Goal: Transaction & Acquisition: Purchase product/service

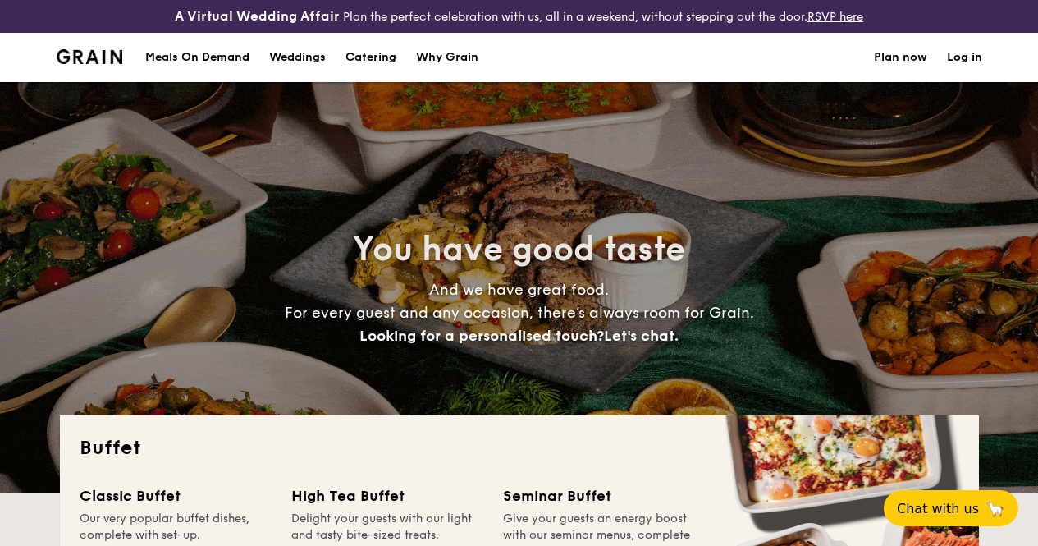
select select
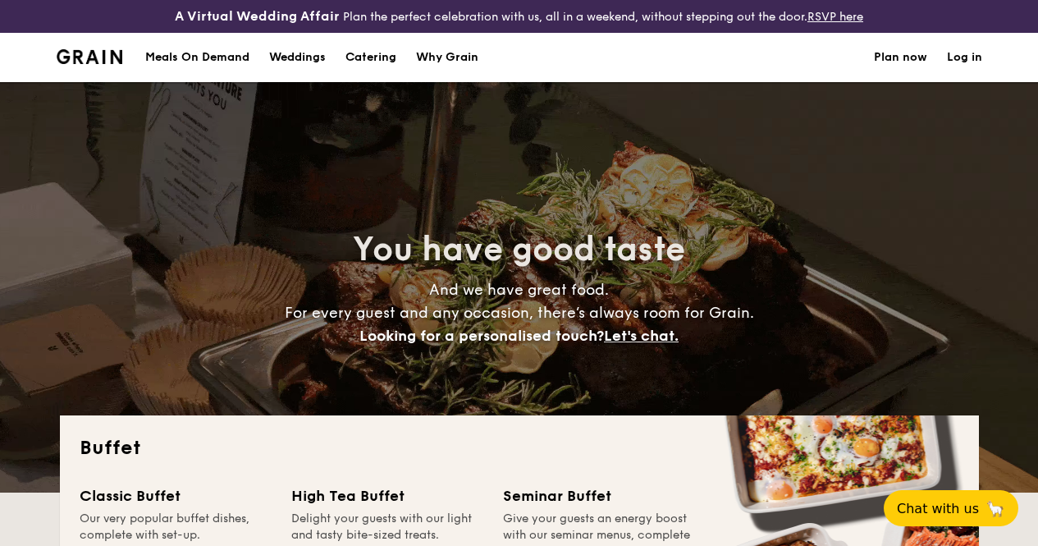
click at [194, 66] on div "Meals On Demand" at bounding box center [197, 57] width 104 height 49
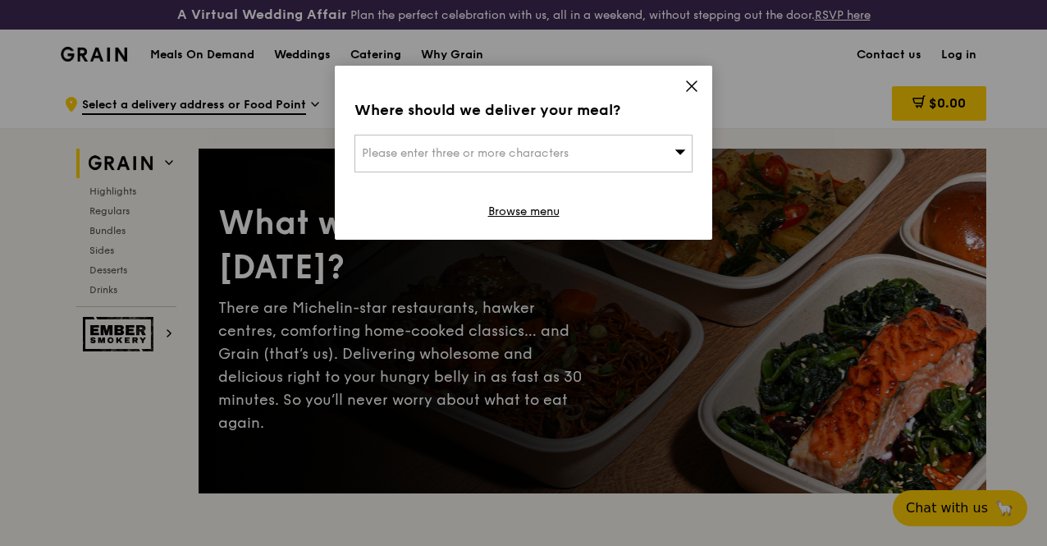
click at [625, 148] on div "Please enter three or more characters" at bounding box center [523, 154] width 338 height 38
type input "599489"
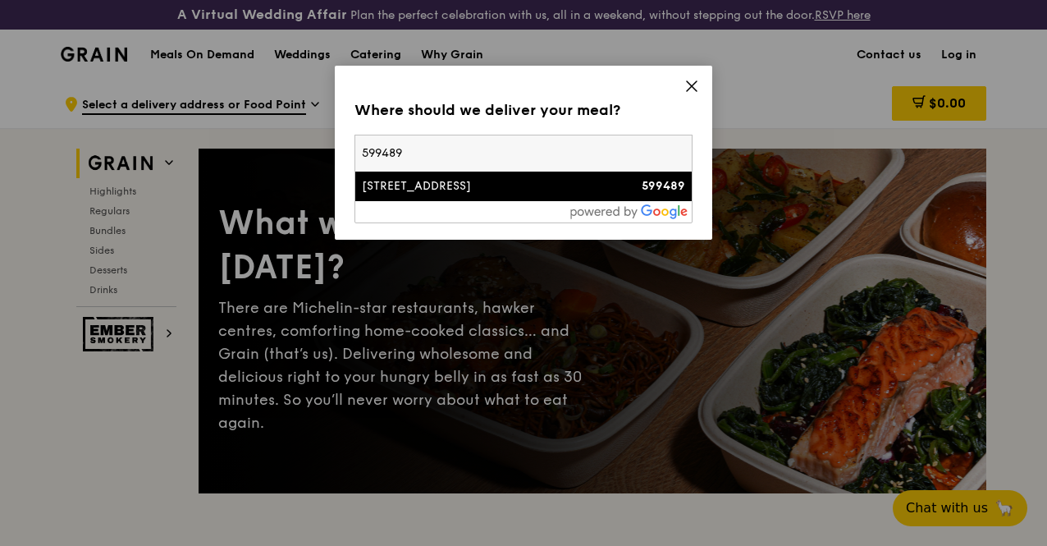
click at [447, 185] on div "[STREET_ADDRESS]" at bounding box center [483, 186] width 243 height 16
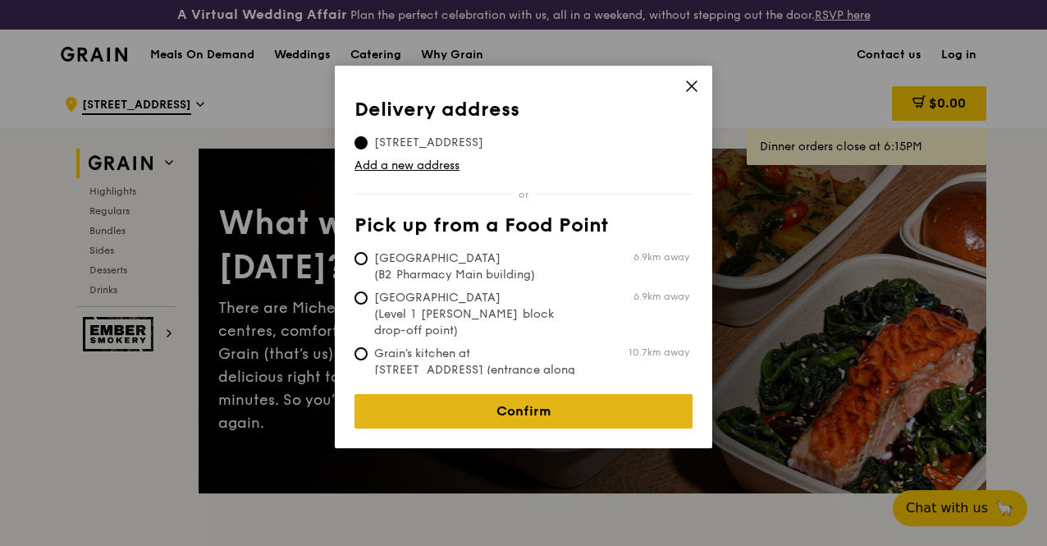
click at [509, 400] on link "Confirm" at bounding box center [523, 411] width 338 height 34
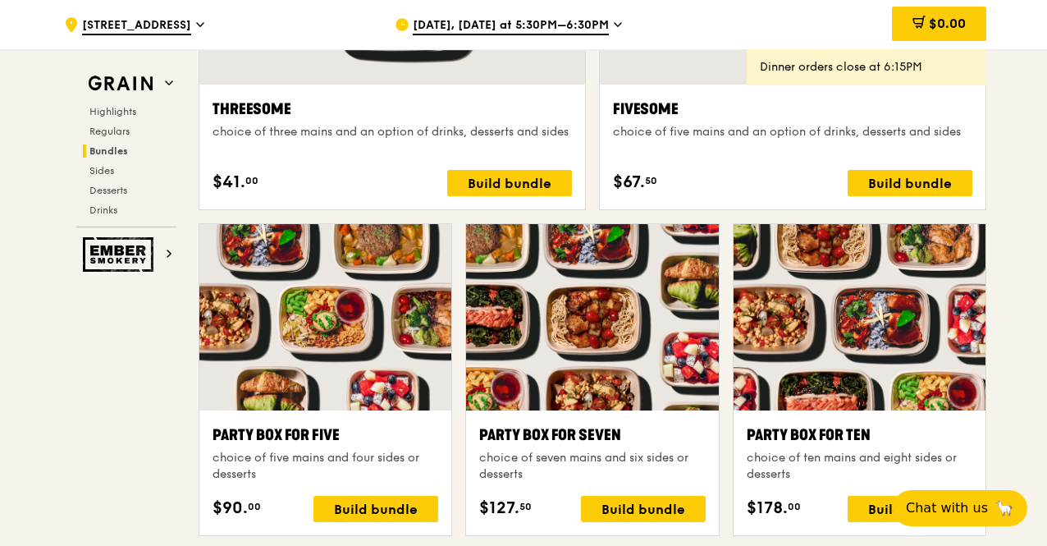
scroll to position [3121, 0]
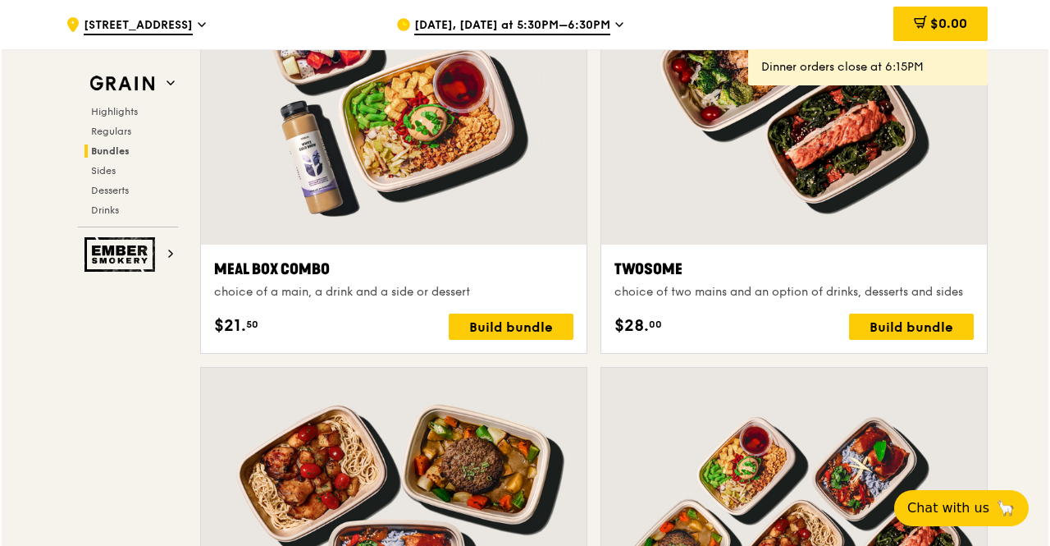
scroll to position [2464, 0]
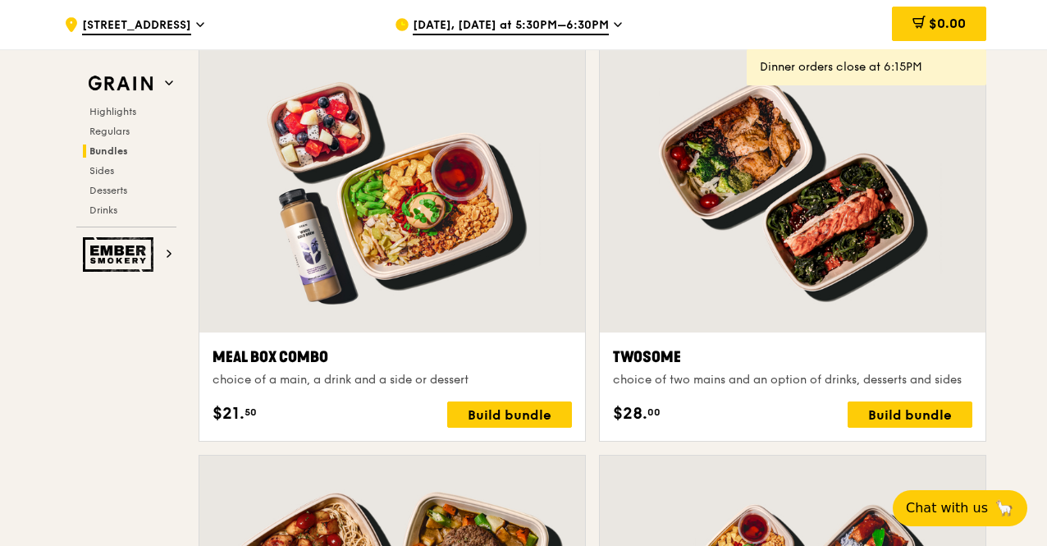
click at [802, 218] on div at bounding box center [793, 190] width 386 height 285
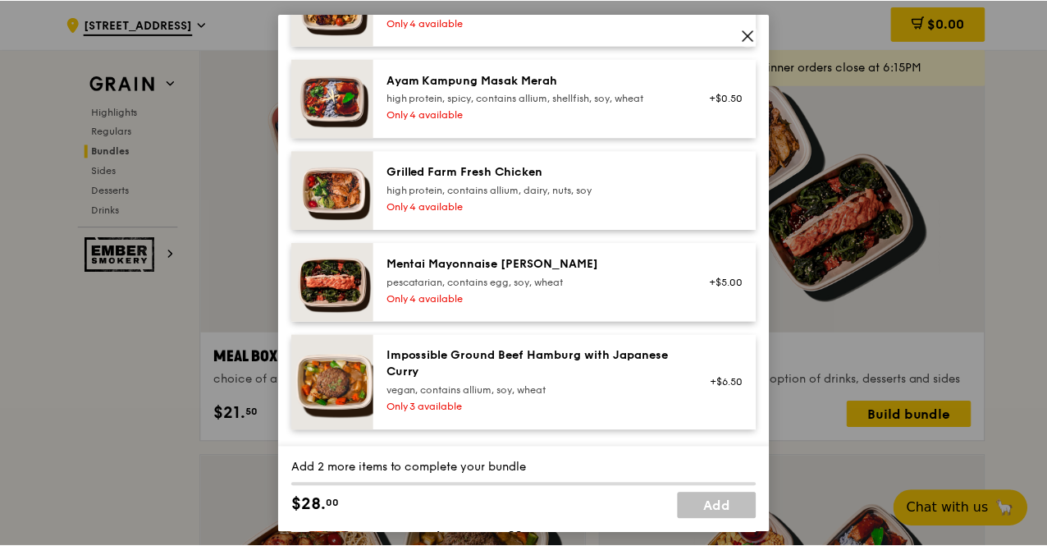
scroll to position [0, 0]
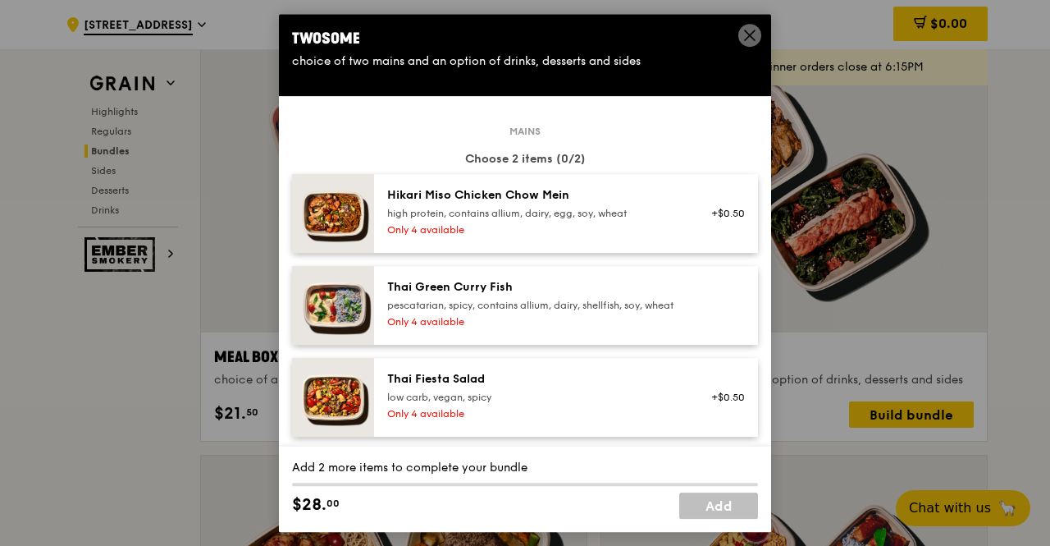
click at [749, 35] on icon at bounding box center [750, 35] width 10 height 10
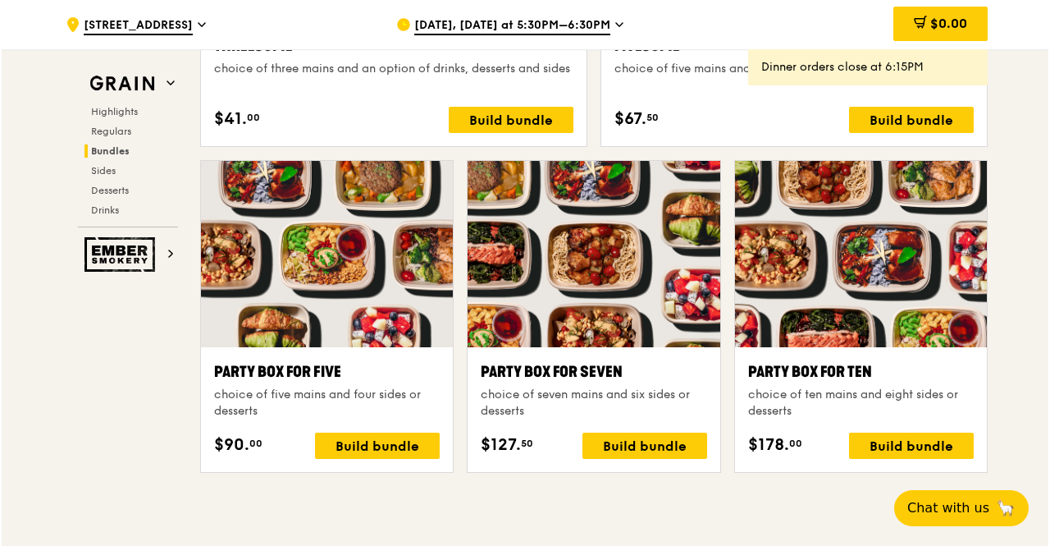
scroll to position [3203, 0]
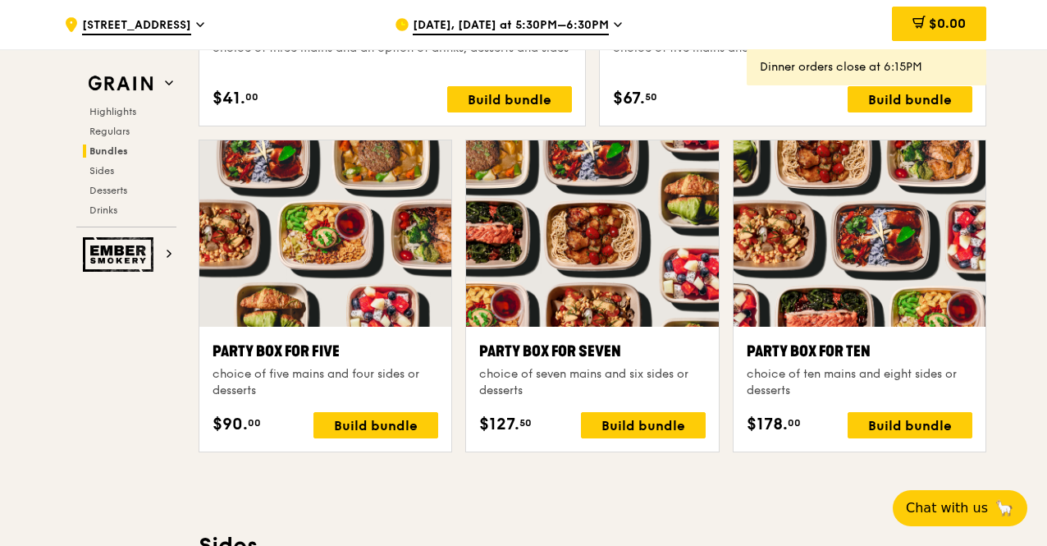
click at [573, 360] on div "Party Box for Seven" at bounding box center [592, 351] width 226 height 23
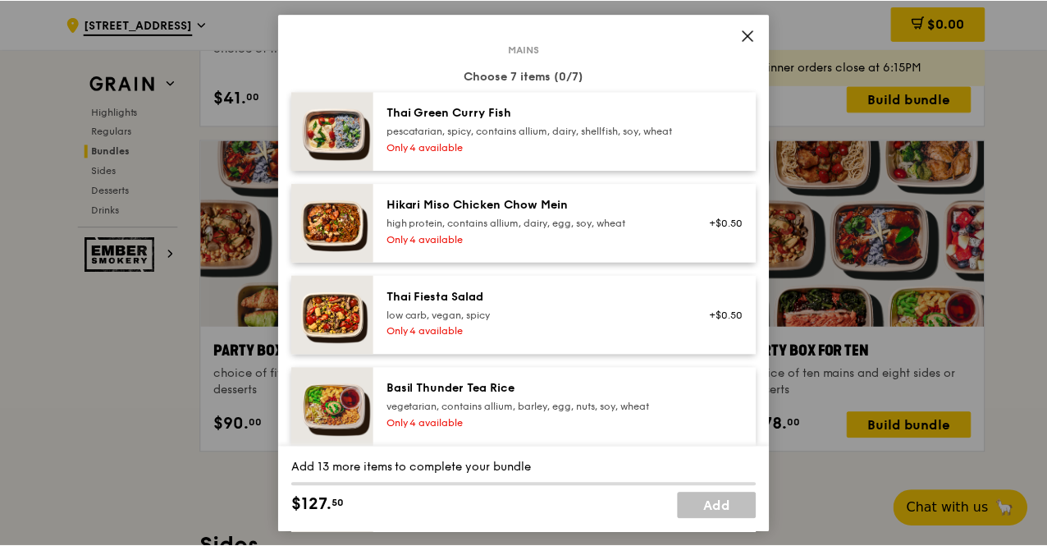
scroll to position [246, 0]
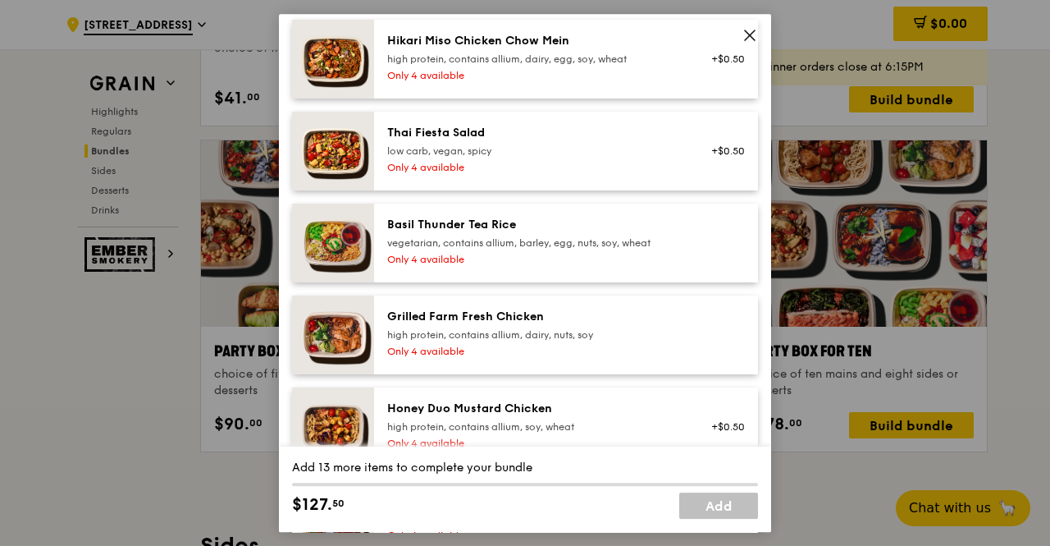
click at [759, 33] on span at bounding box center [749, 35] width 23 height 23
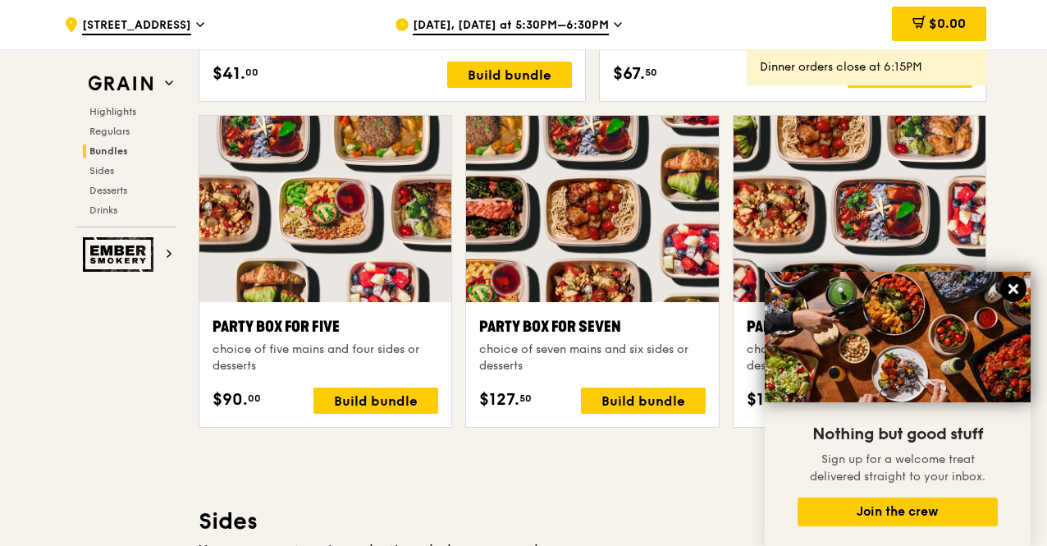
click at [1011, 287] on icon at bounding box center [1013, 289] width 10 height 10
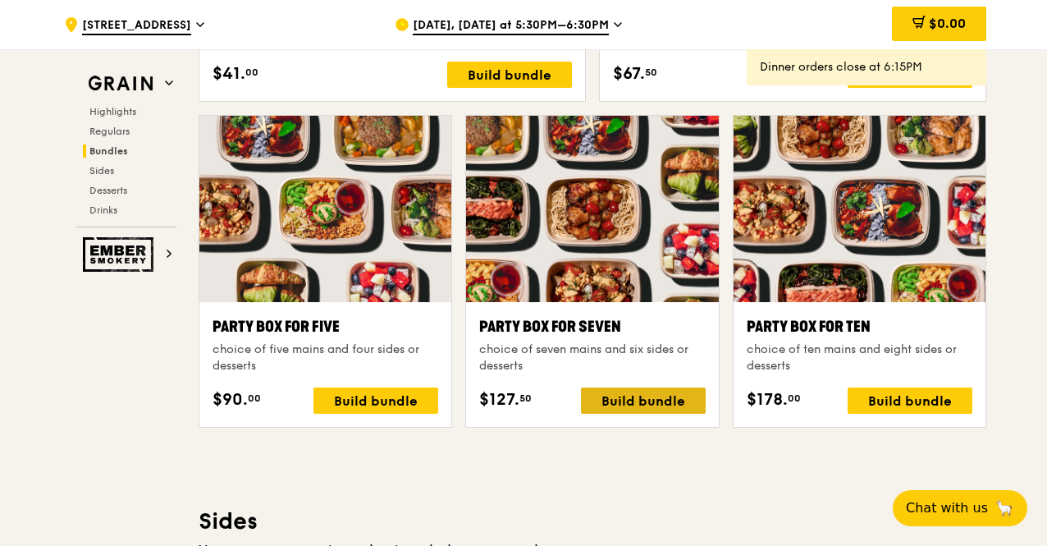
click at [637, 413] on div "Build bundle" at bounding box center [643, 400] width 125 height 26
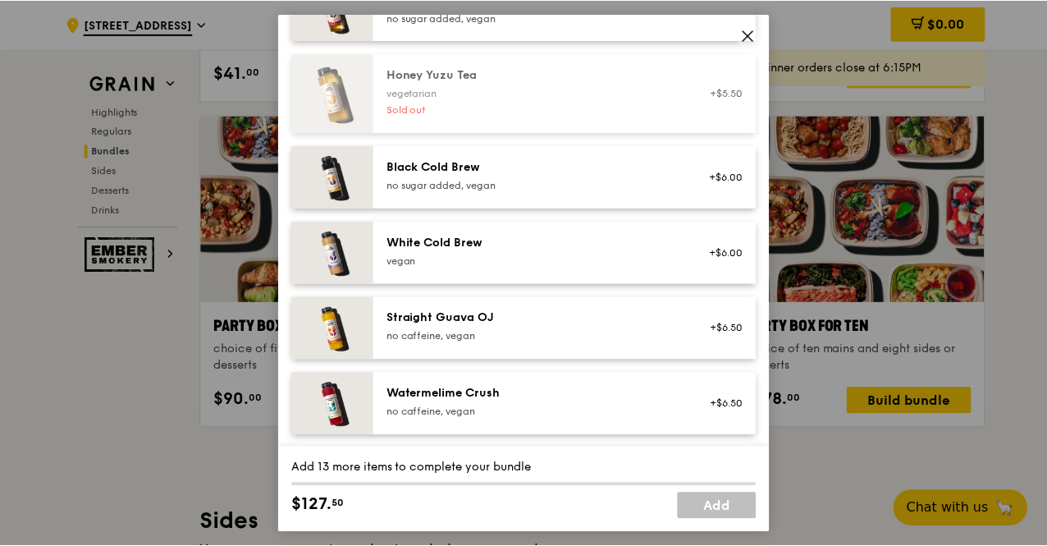
scroll to position [2229, 0]
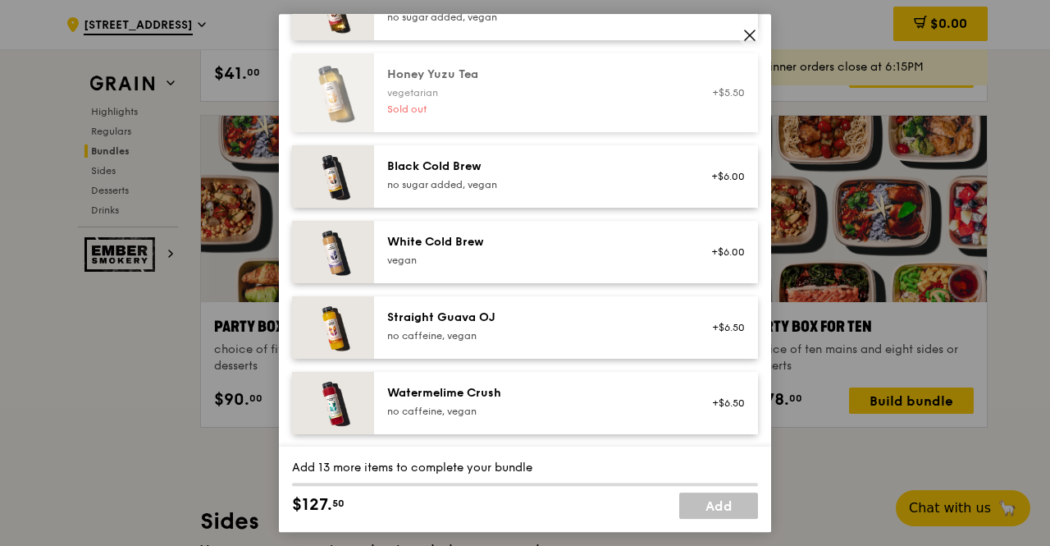
click at [751, 37] on icon at bounding box center [749, 35] width 15 height 15
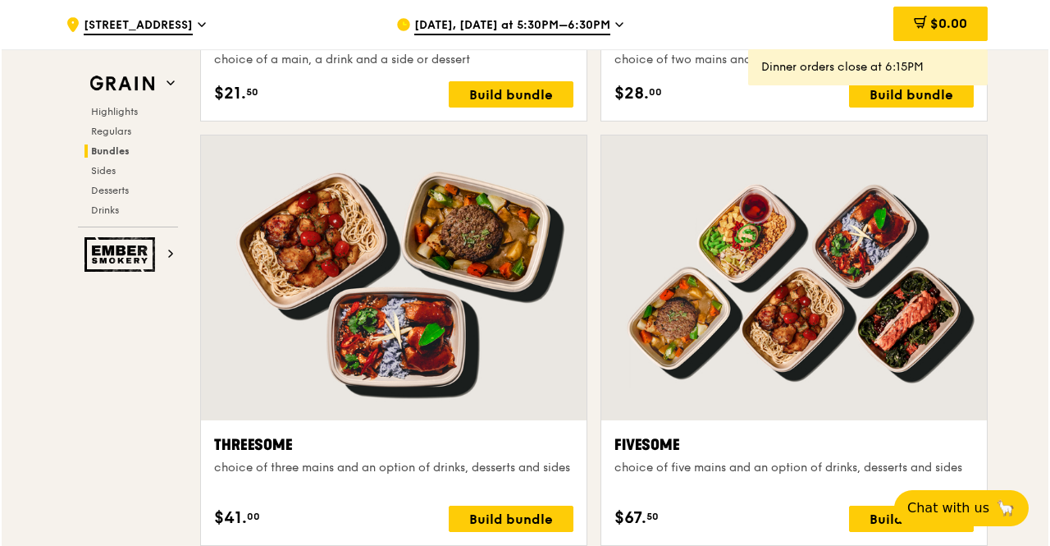
scroll to position [2816, 0]
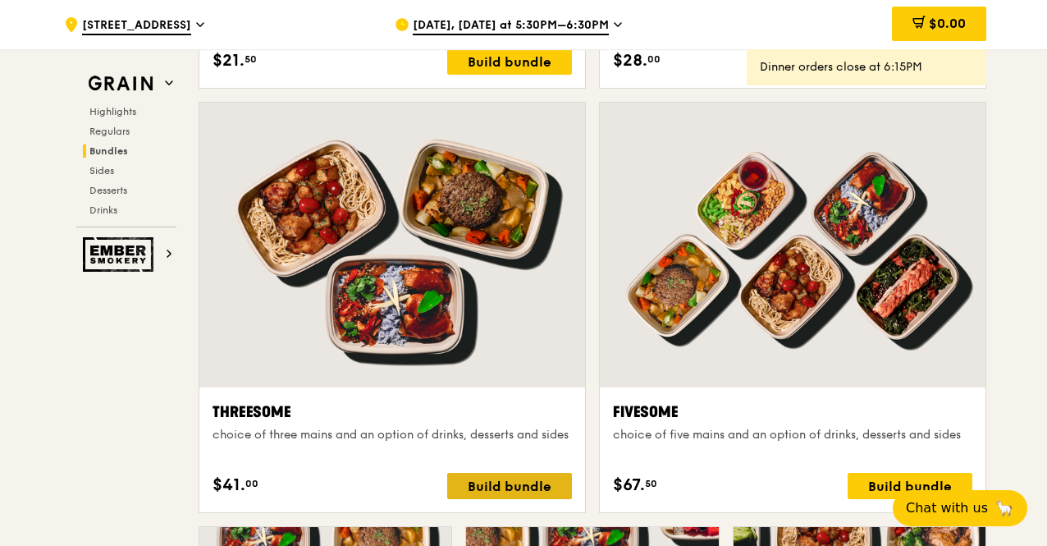
click at [510, 499] on div "Build bundle" at bounding box center [509, 486] width 125 height 26
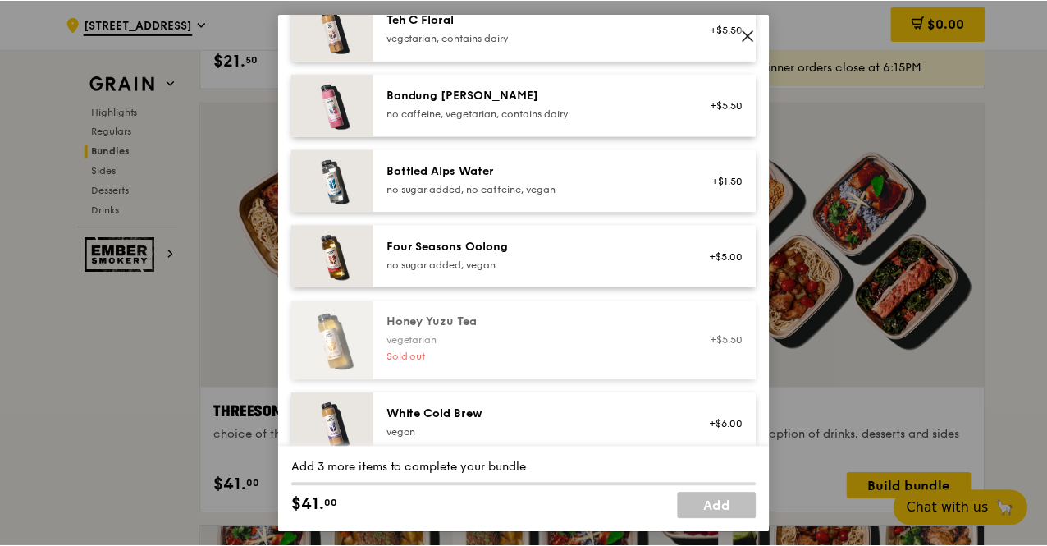
scroll to position [2229, 0]
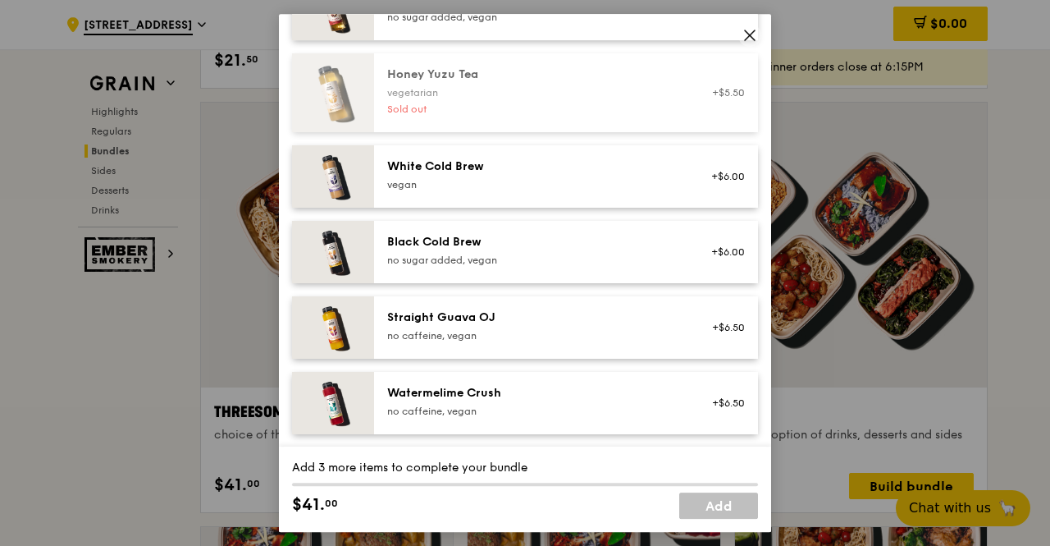
click at [748, 34] on icon at bounding box center [749, 35] width 15 height 15
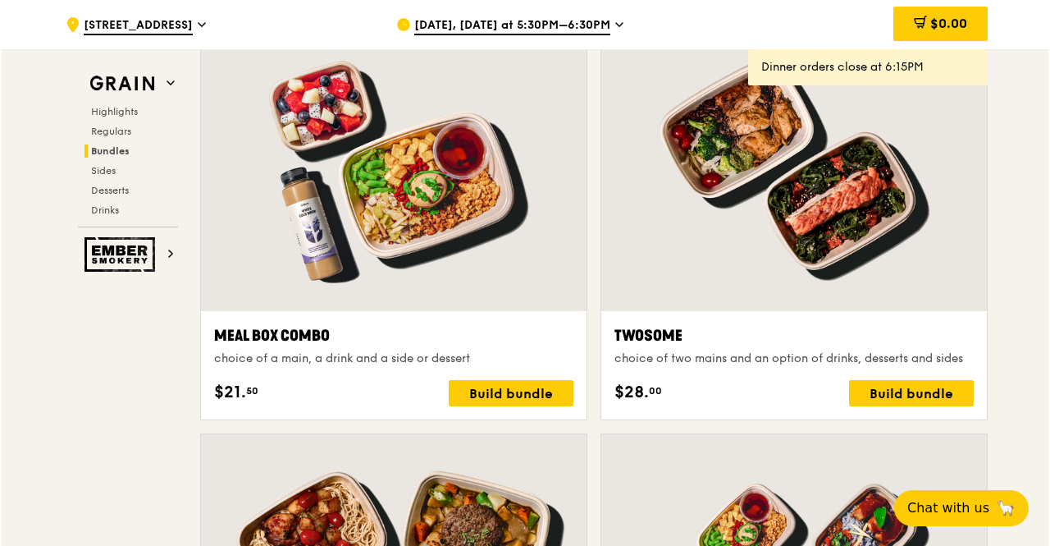
scroll to position [2487, 0]
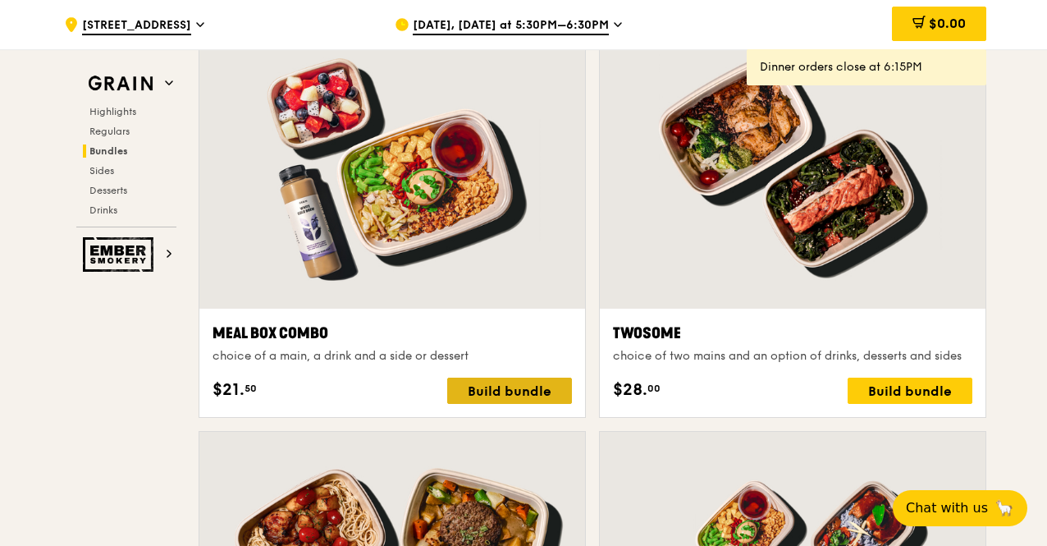
click at [489, 404] on div "Build bundle" at bounding box center [509, 390] width 125 height 26
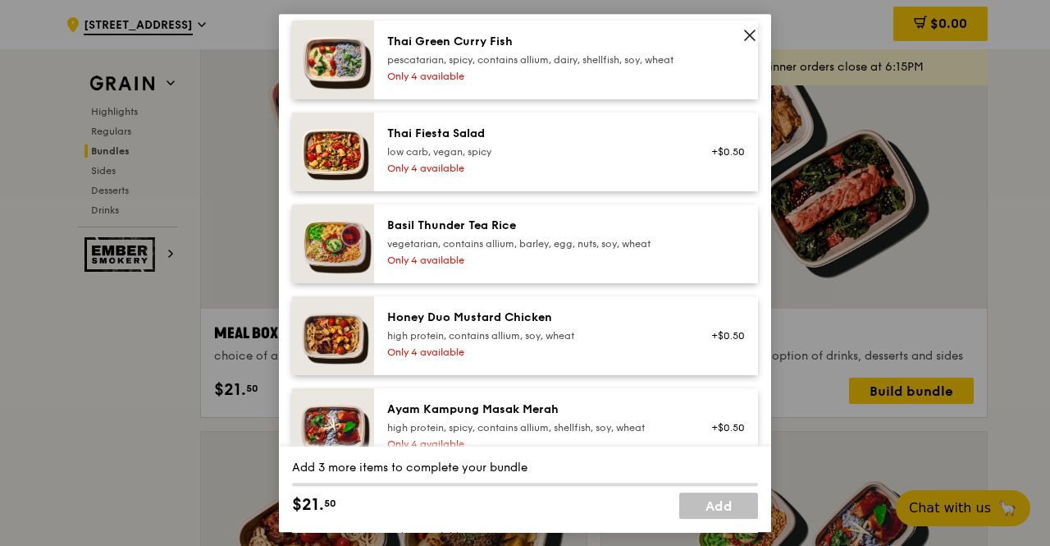
scroll to position [246, 0]
click at [438, 266] on div "Only 4 available" at bounding box center [534, 259] width 295 height 13
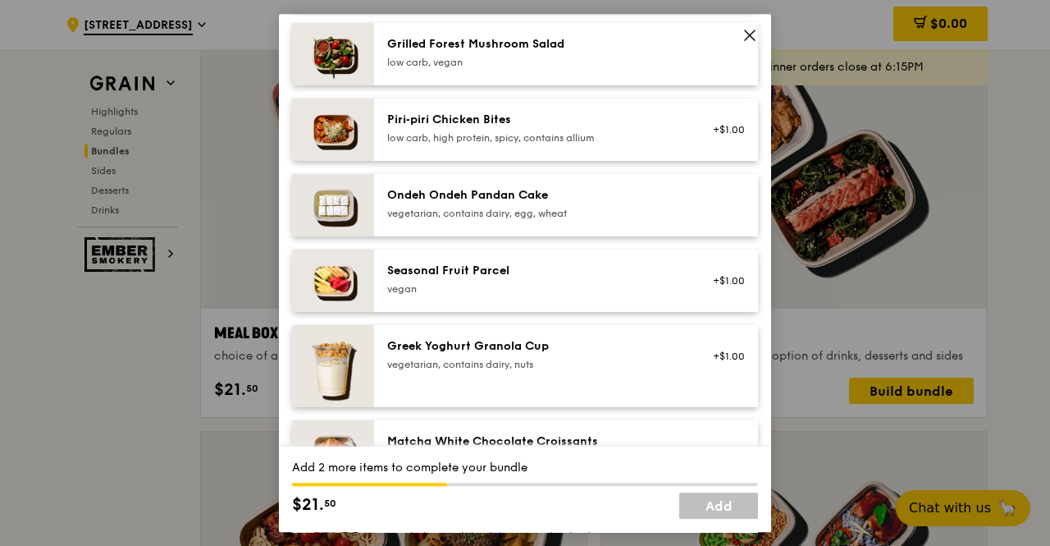
scroll to position [1313, 0]
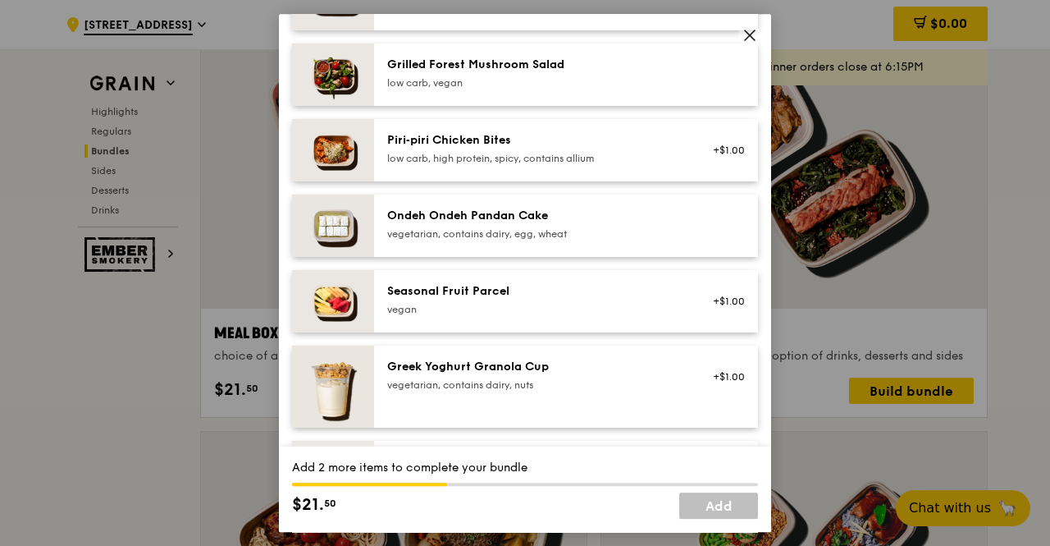
click at [436, 148] on div "Piri‑piri Chicken Bites" at bounding box center [534, 140] width 295 height 16
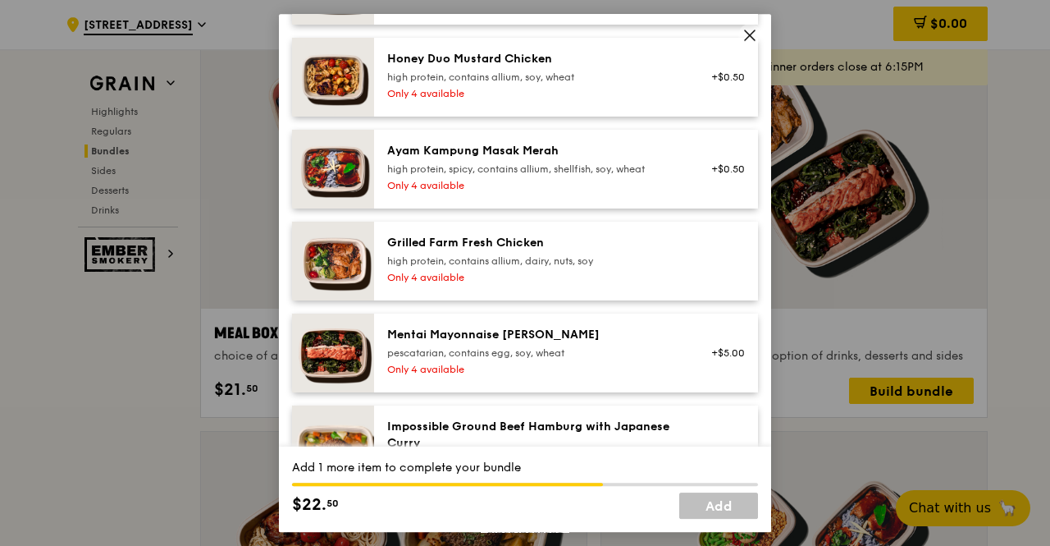
scroll to position [656, 0]
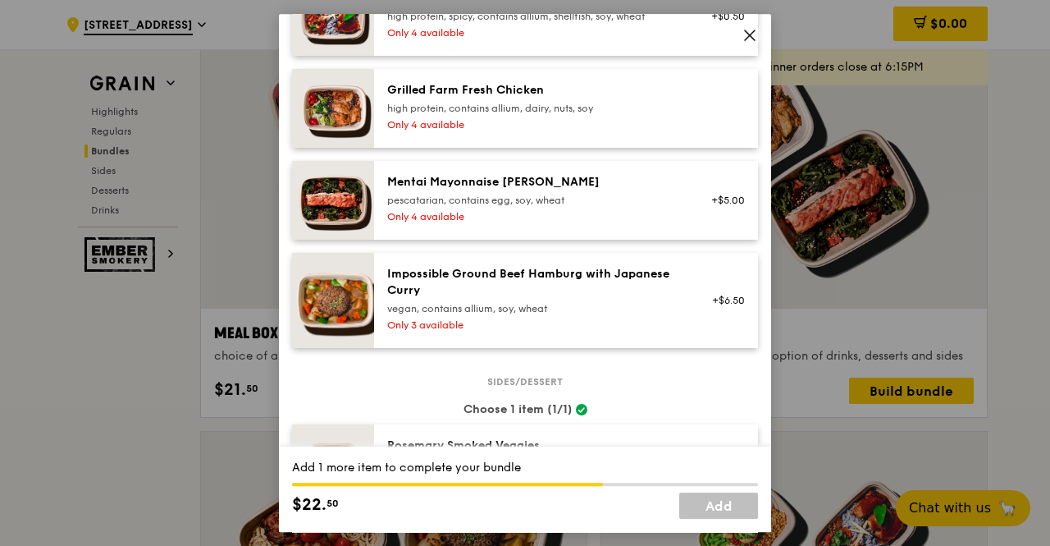
click at [499, 290] on div "Impossible Ground Beef Hamburg with Japanese Curry" at bounding box center [534, 282] width 295 height 33
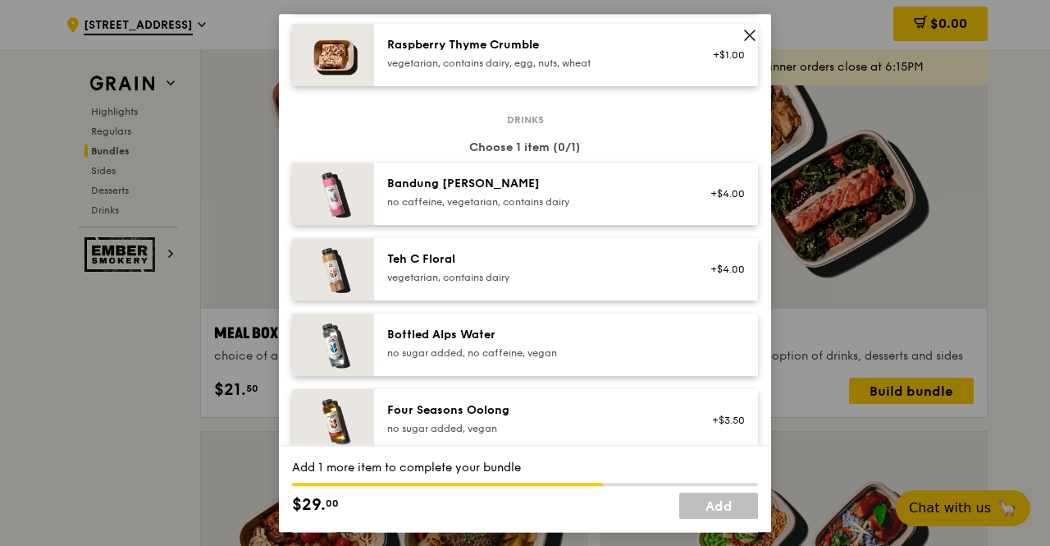
scroll to position [1887, 0]
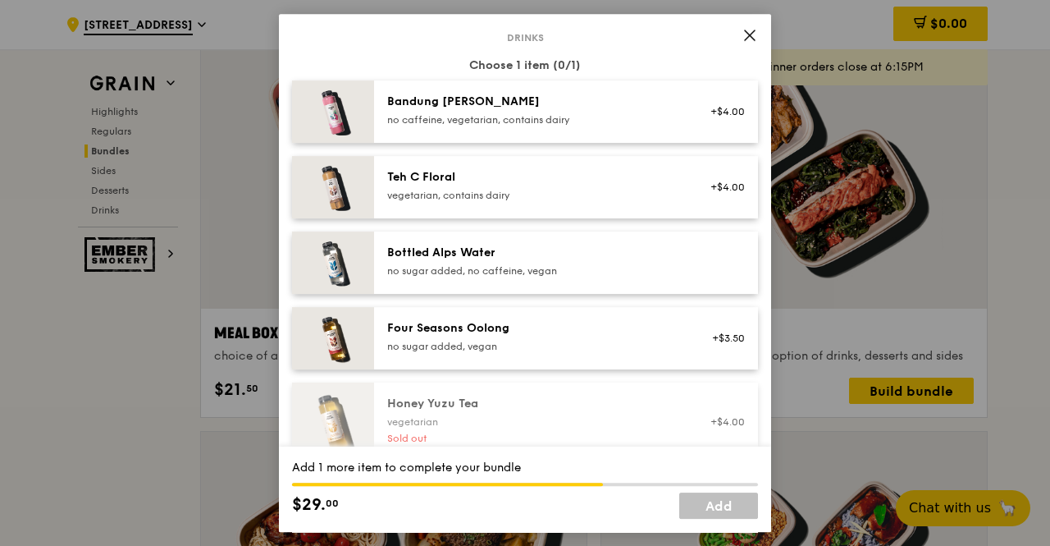
click at [419, 185] on div "Teh C Floral" at bounding box center [534, 177] width 295 height 16
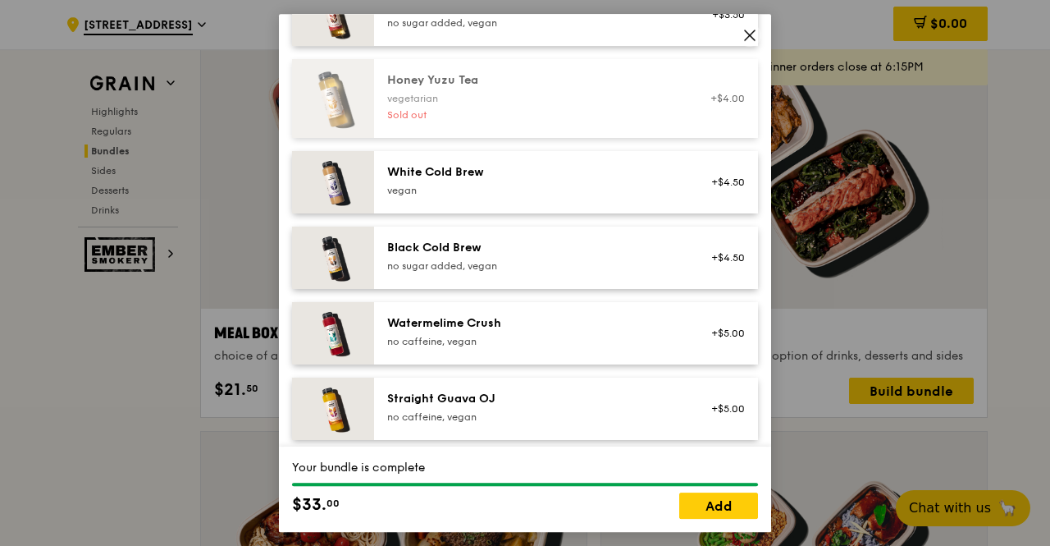
scroll to position [2215, 0]
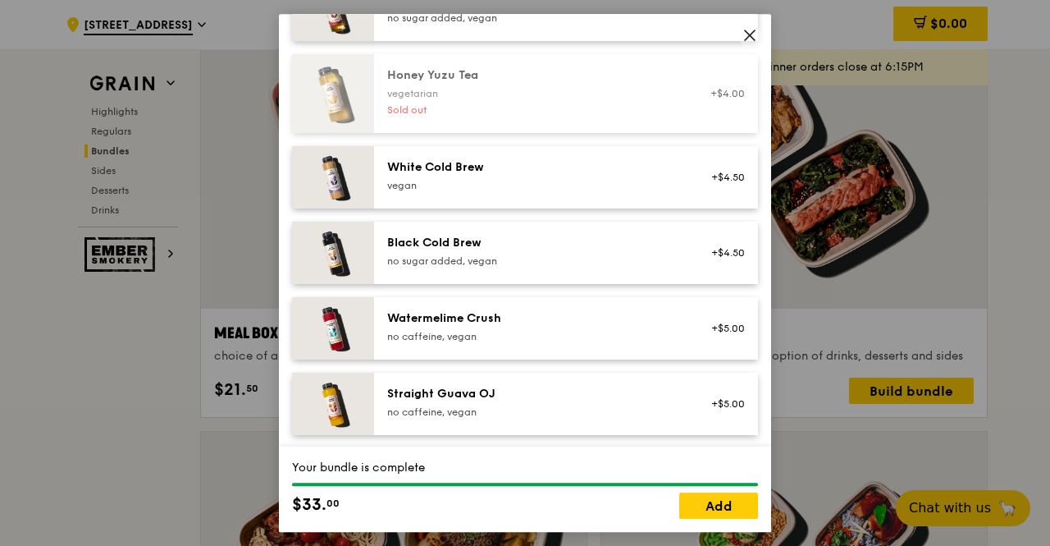
click at [446, 327] on div "Watermelime Crush" at bounding box center [534, 318] width 295 height 16
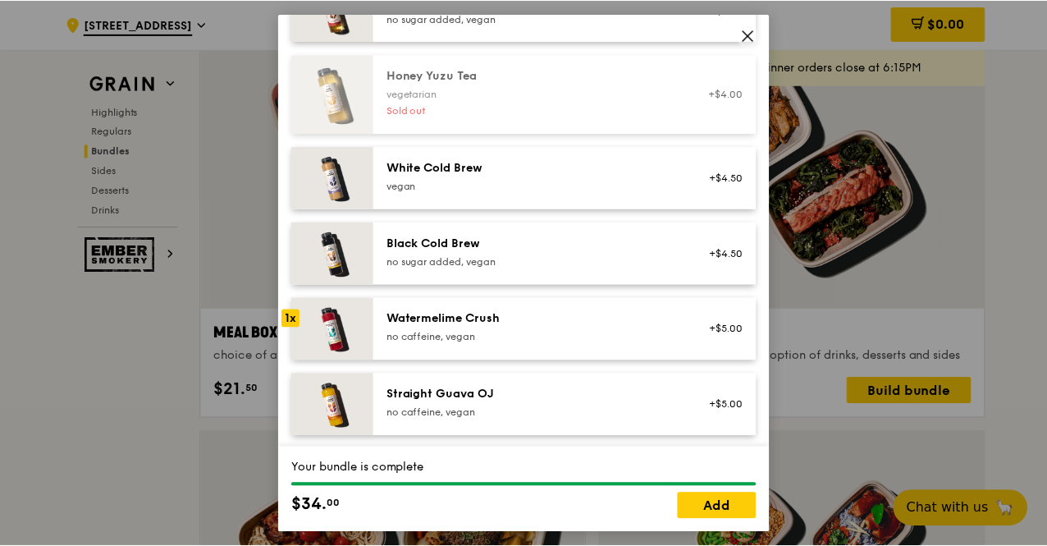
scroll to position [2229, 0]
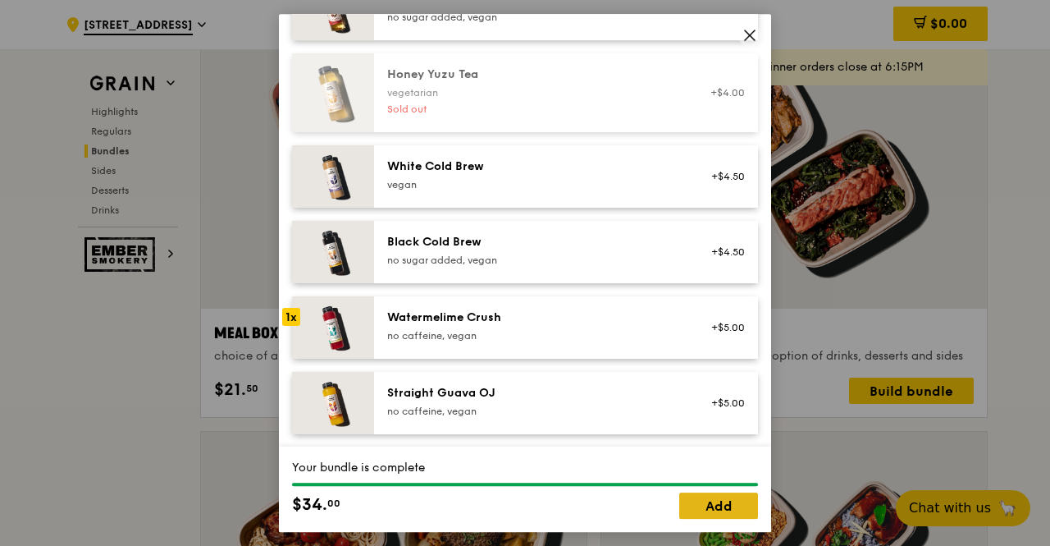
click at [729, 512] on link "Add" at bounding box center [718, 505] width 79 height 26
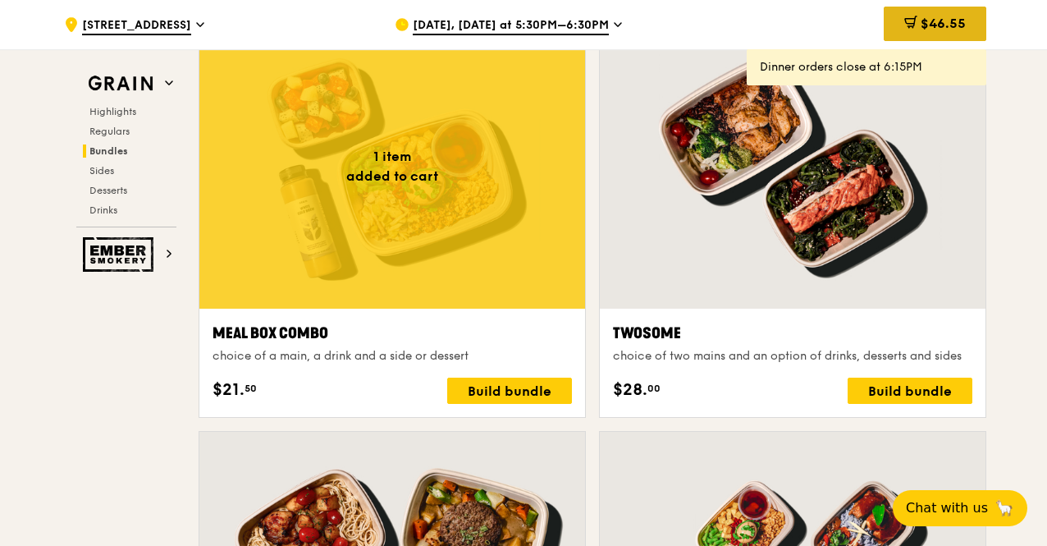
click at [938, 21] on span "$46.55" at bounding box center [942, 24] width 45 height 16
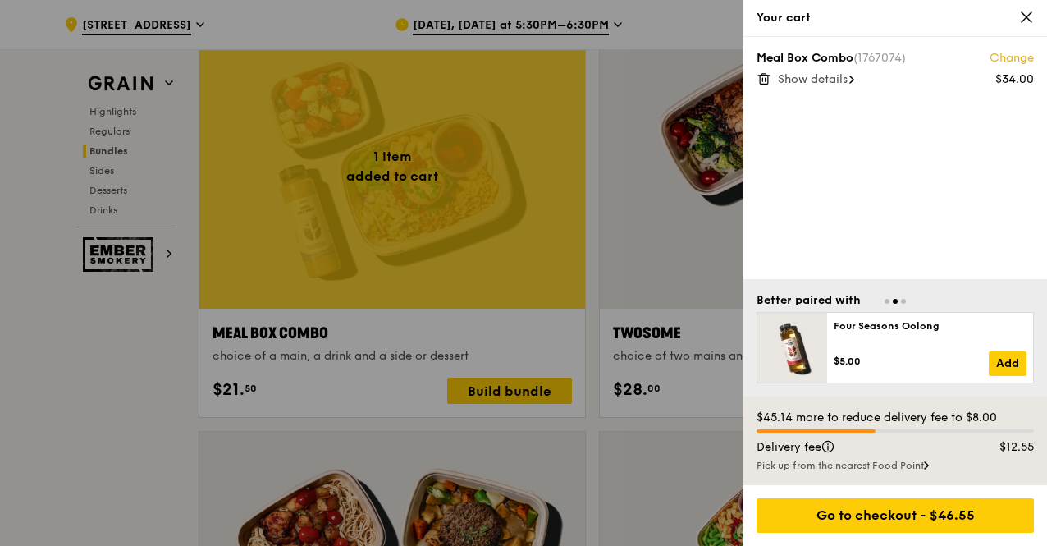
click at [1027, 19] on icon at bounding box center [1026, 17] width 10 height 10
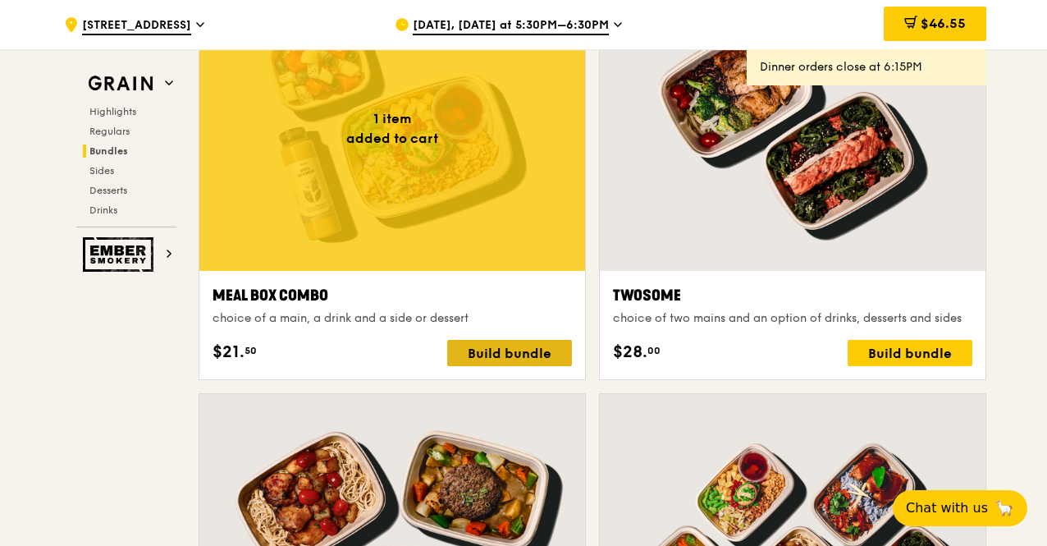
scroll to position [2487, 0]
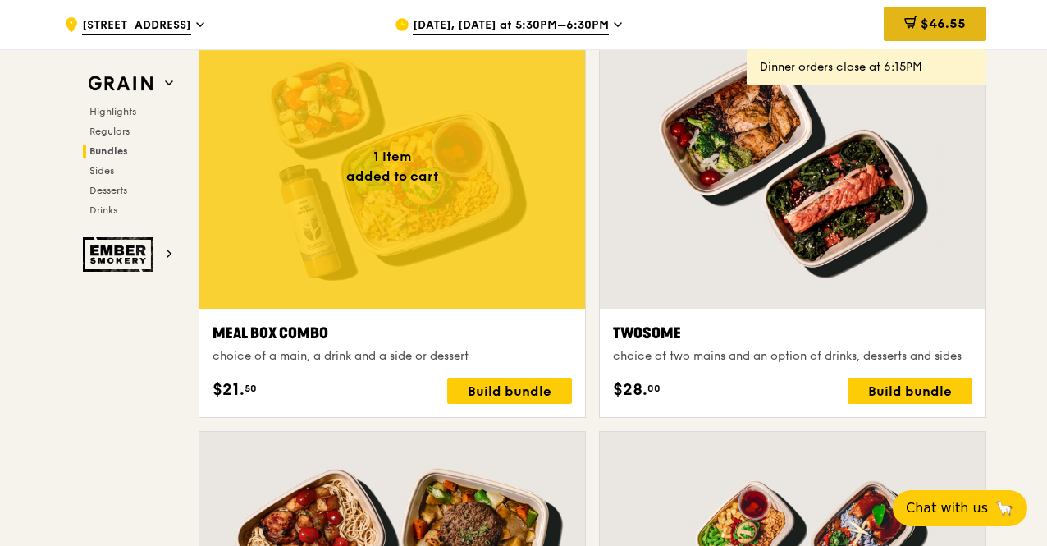
click at [921, 23] on span "$46.55" at bounding box center [942, 24] width 45 height 16
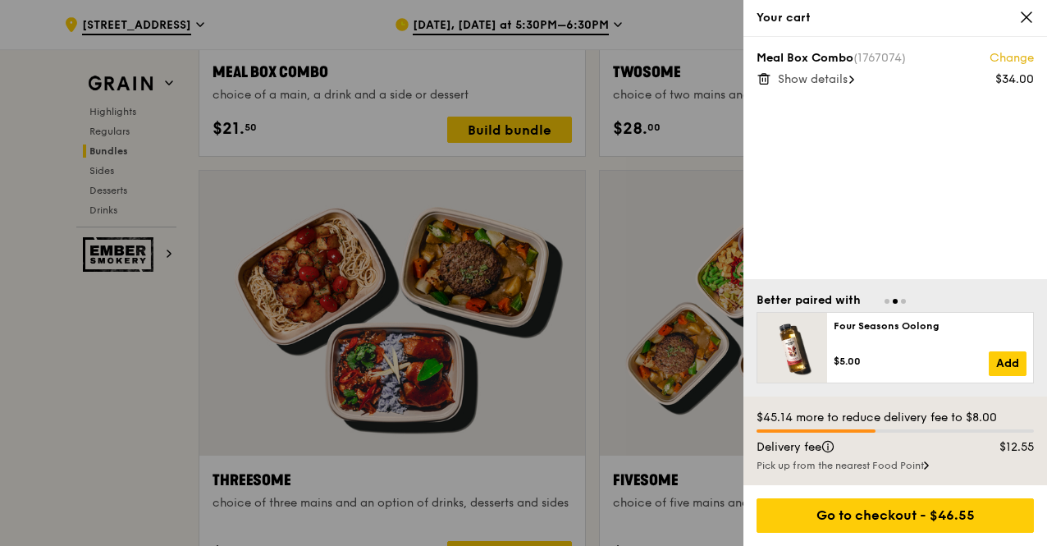
scroll to position [2898, 0]
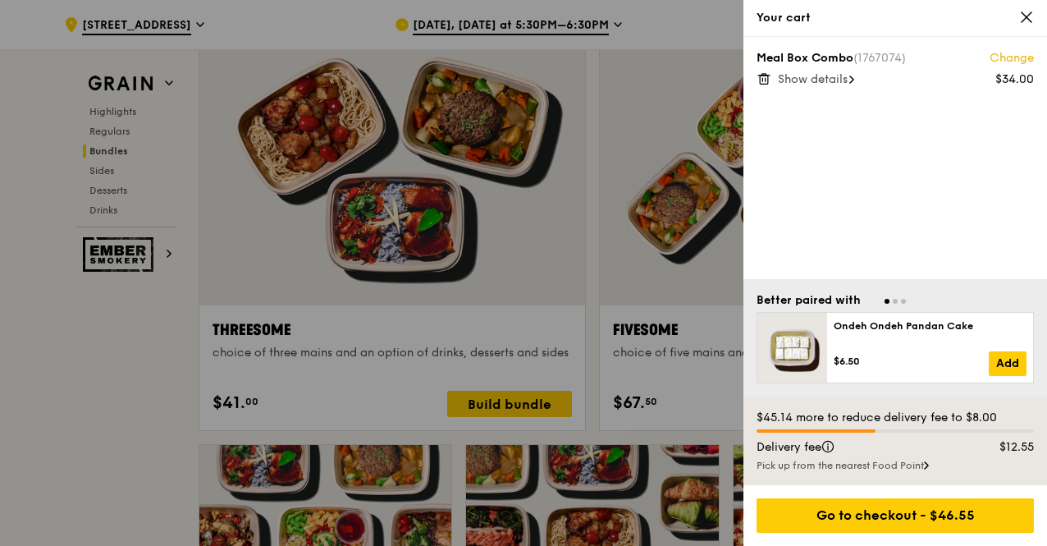
click at [1025, 19] on icon at bounding box center [1026, 17] width 10 height 10
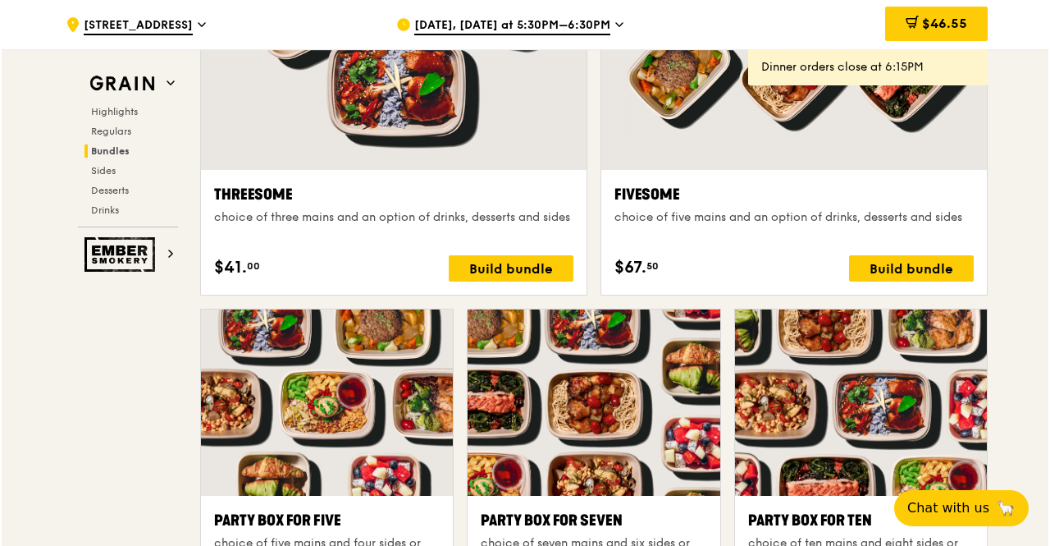
scroll to position [3227, 0]
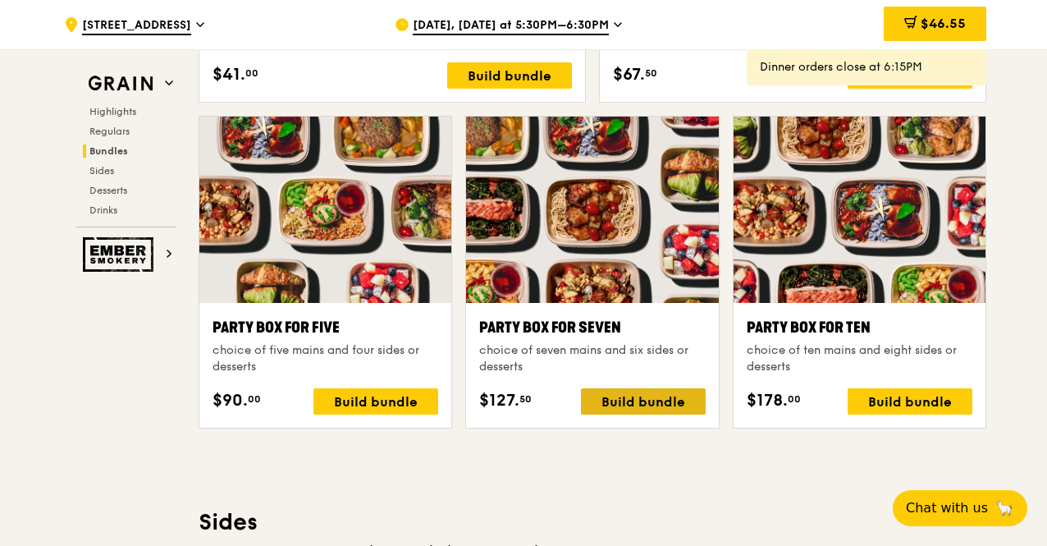
click at [619, 408] on div "Build bundle" at bounding box center [643, 401] width 125 height 26
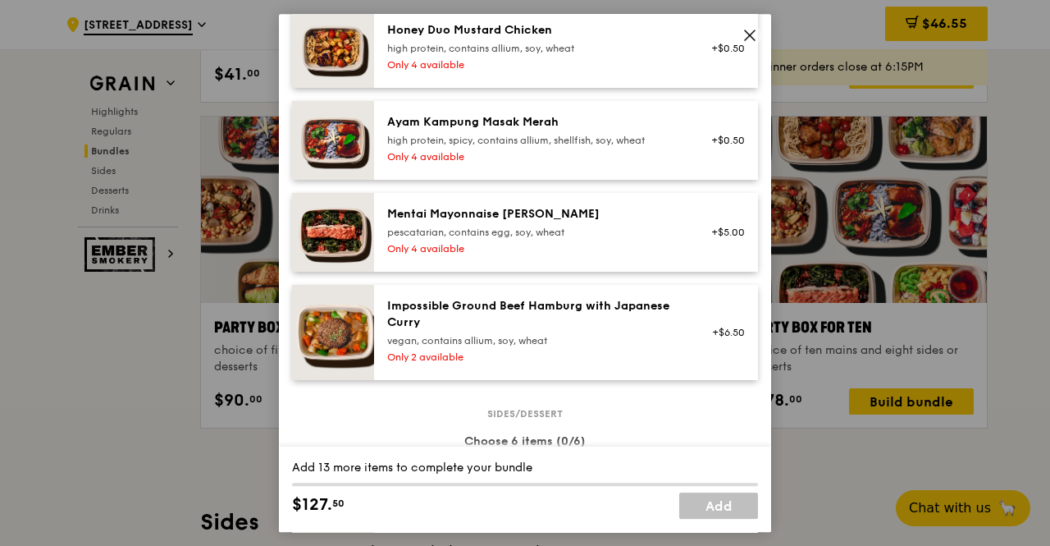
scroll to position [656, 0]
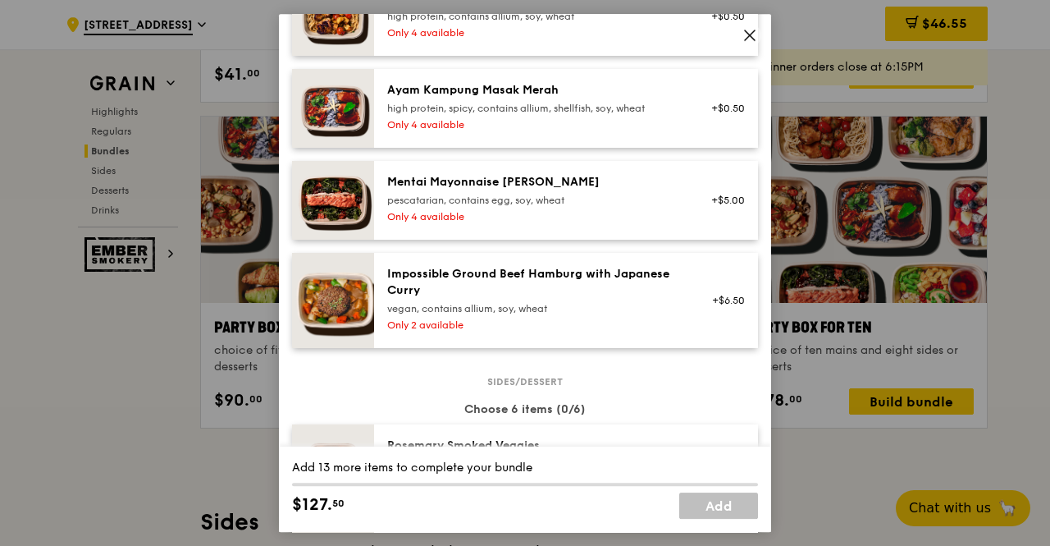
click at [417, 331] on div "Only 2 available" at bounding box center [534, 324] width 295 height 13
click at [444, 331] on div "Only 2 available" at bounding box center [534, 324] width 295 height 13
click at [441, 223] on div "Only 4 available" at bounding box center [534, 216] width 295 height 13
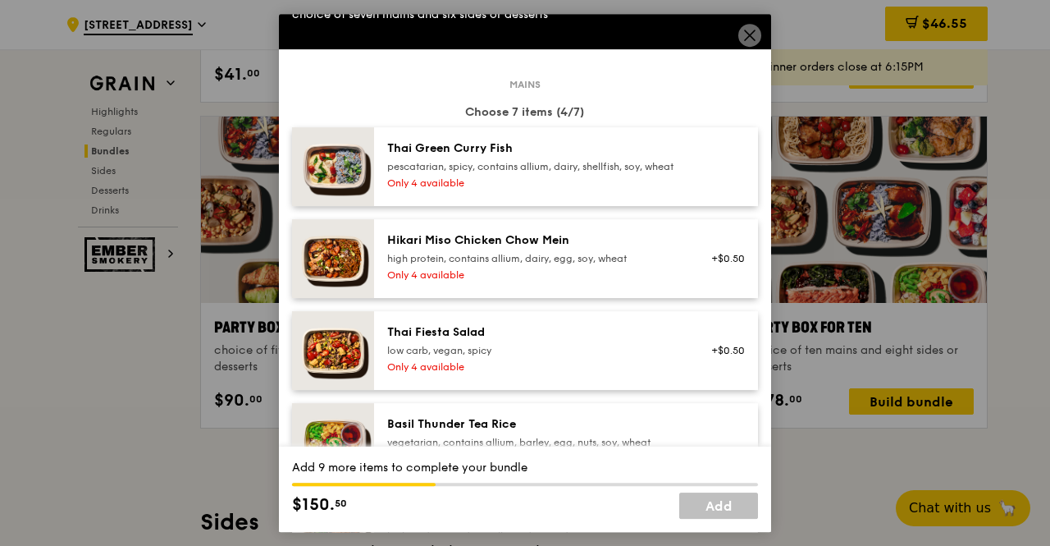
scroll to position [164, 0]
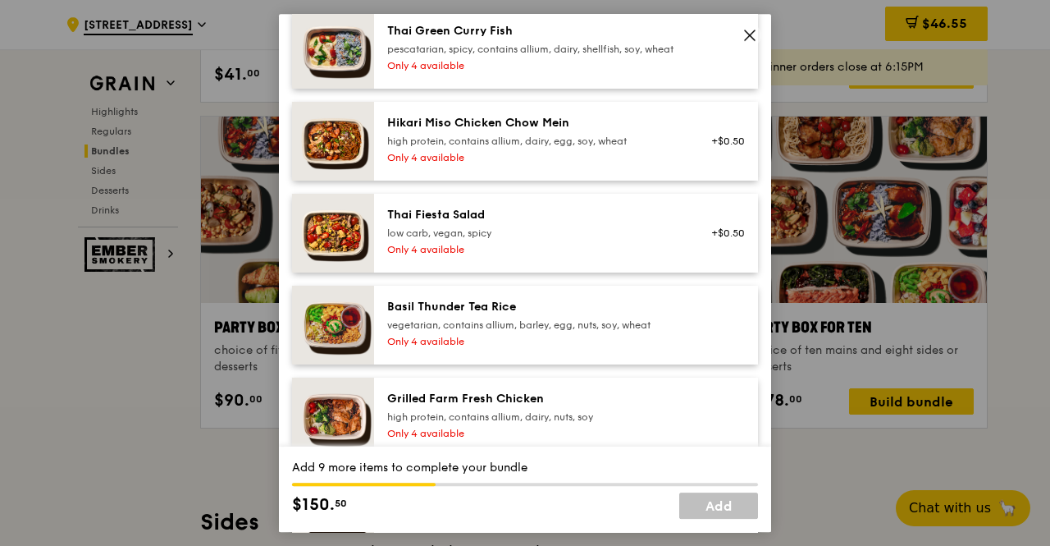
click at [446, 256] on div "Only 4 available" at bounding box center [534, 249] width 295 height 13
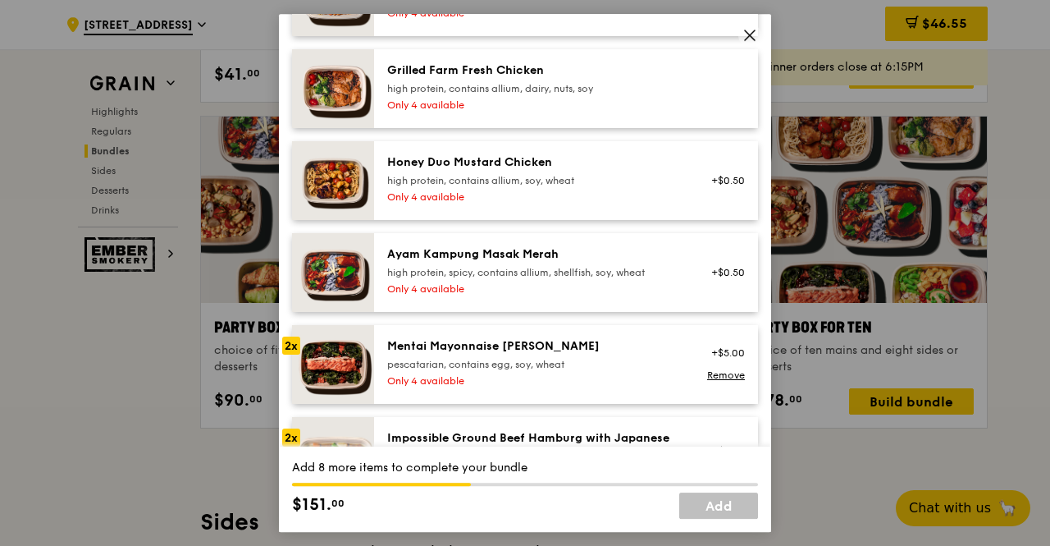
scroll to position [492, 0]
click at [440, 295] on div "Only 4 available" at bounding box center [534, 288] width 295 height 13
click at [448, 354] on div "Mentai Mayonnaise [PERSON_NAME]" at bounding box center [534, 346] width 295 height 16
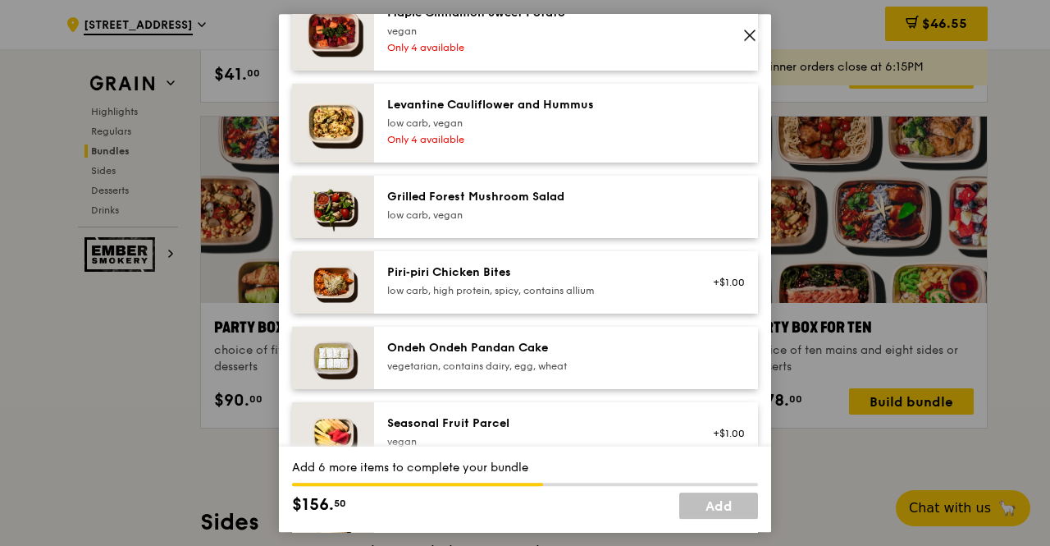
scroll to position [1231, 0]
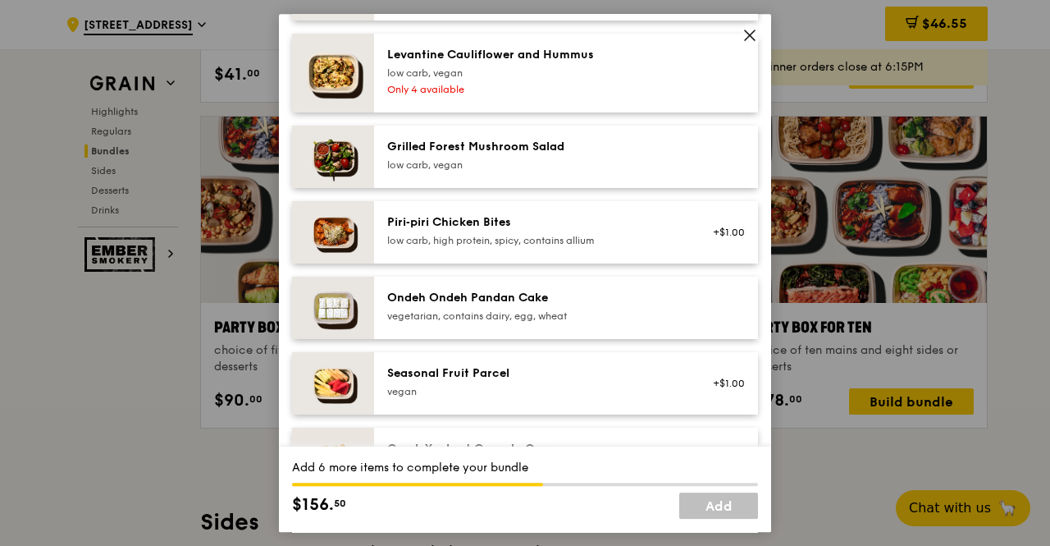
click at [465, 231] on div "Piri‑piri Chicken Bites" at bounding box center [534, 222] width 295 height 16
click at [464, 231] on div "Piri‑piri Chicken Bites" at bounding box center [534, 222] width 295 height 16
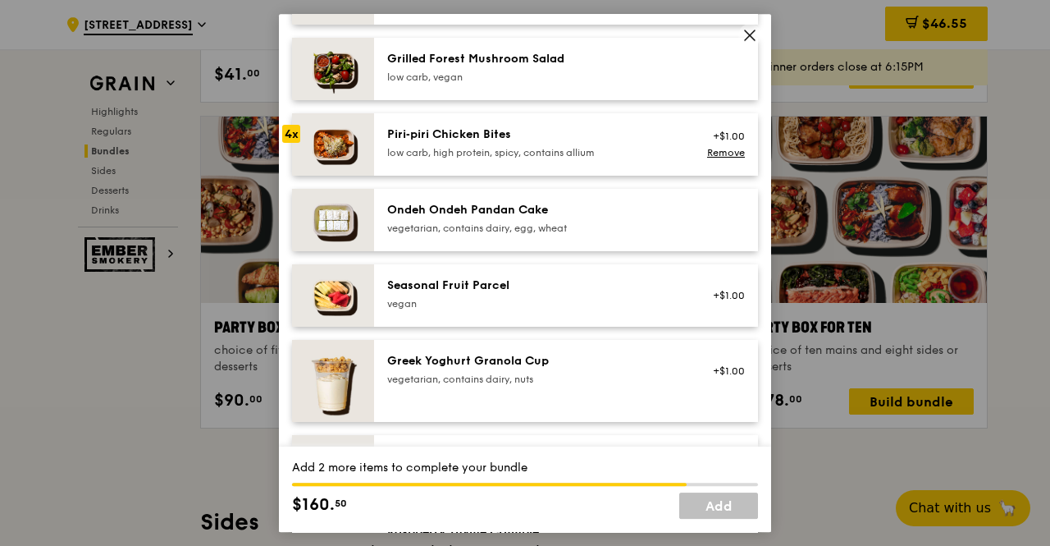
scroll to position [1395, 0]
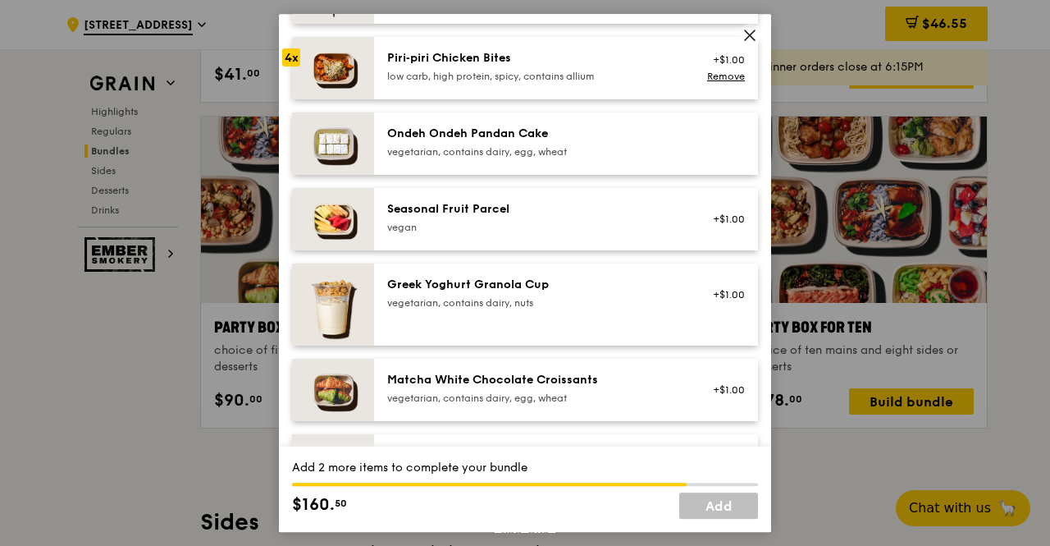
click at [468, 231] on div "Seasonal Fruit Parcel vegan" at bounding box center [534, 217] width 295 height 33
click at [464, 217] on div "Seasonal Fruit Parcel" at bounding box center [534, 209] width 295 height 16
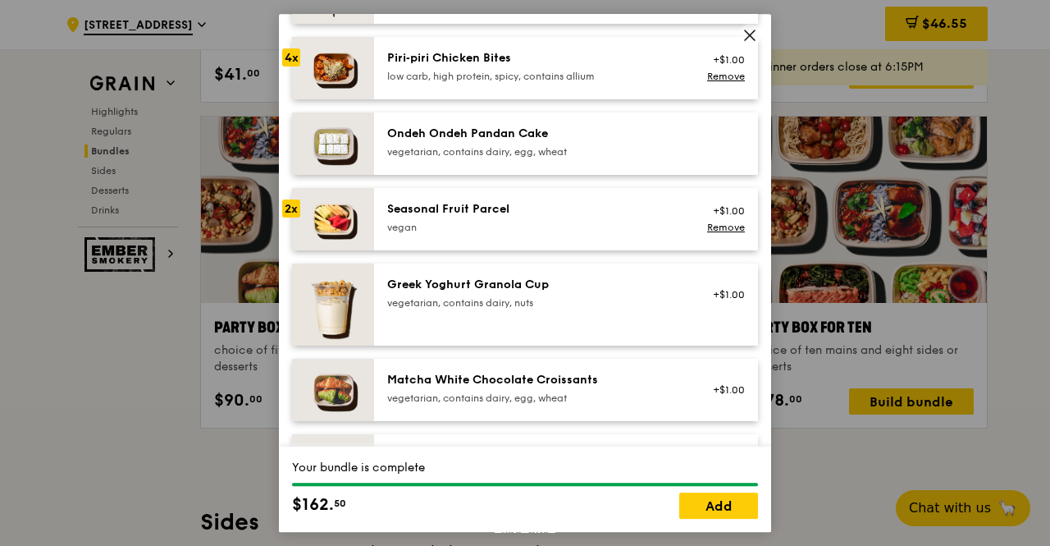
click at [464, 217] on div "Seasonal Fruit Parcel" at bounding box center [534, 209] width 295 height 16
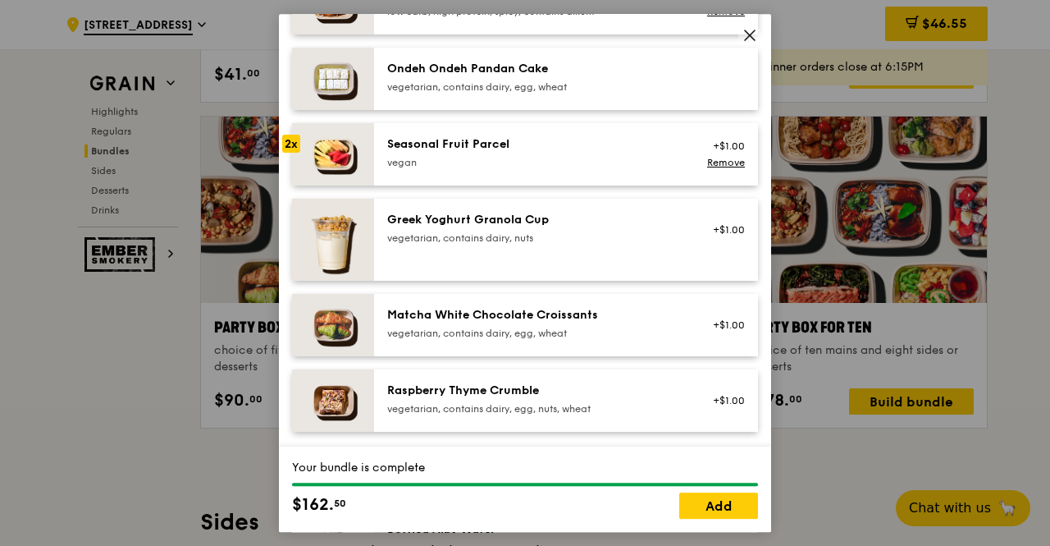
scroll to position [1477, 0]
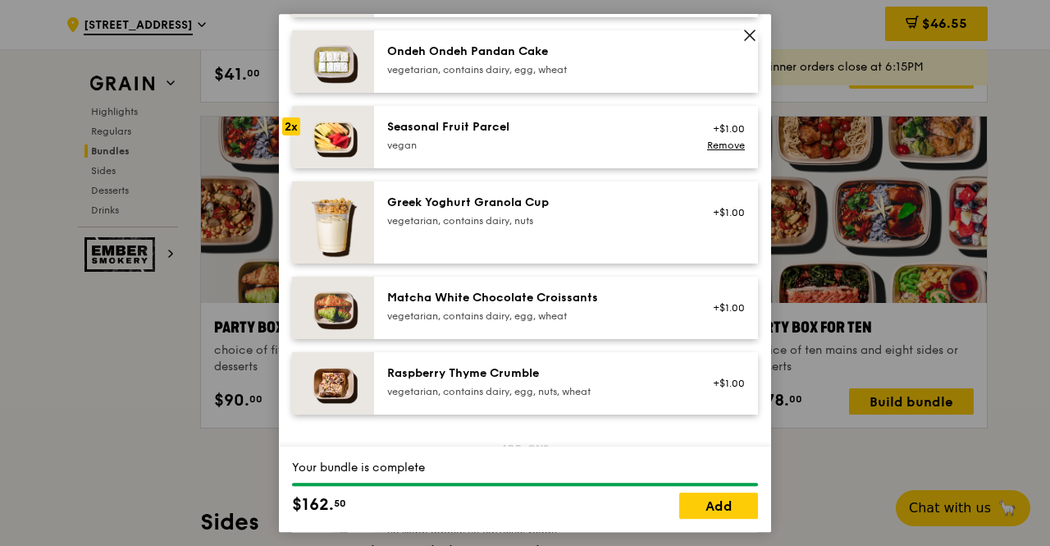
click at [477, 211] on div "Greek Yoghurt Granola Cup" at bounding box center [534, 202] width 295 height 16
click at [477, 210] on div "Greek Yoghurt Granola Cup" at bounding box center [534, 202] width 295 height 16
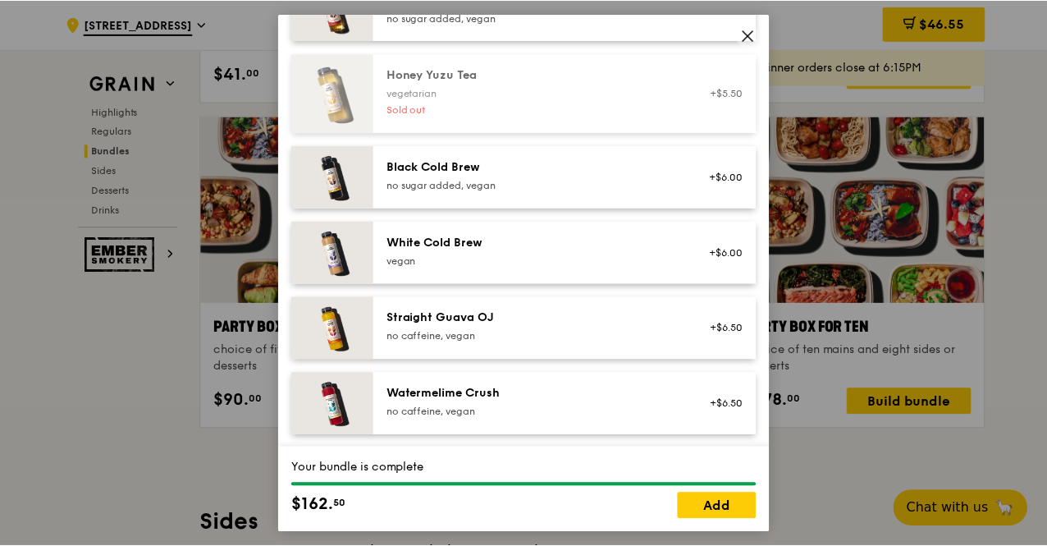
scroll to position [2229, 0]
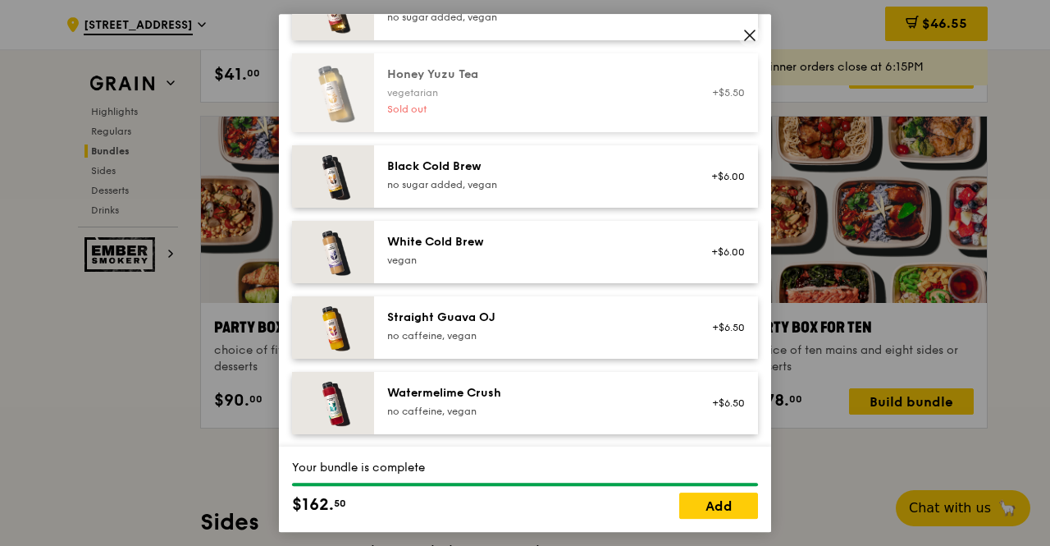
click at [452, 407] on div "no caffeine, vegan" at bounding box center [534, 410] width 295 height 13
click at [448, 407] on div "no caffeine, vegan" at bounding box center [534, 410] width 295 height 13
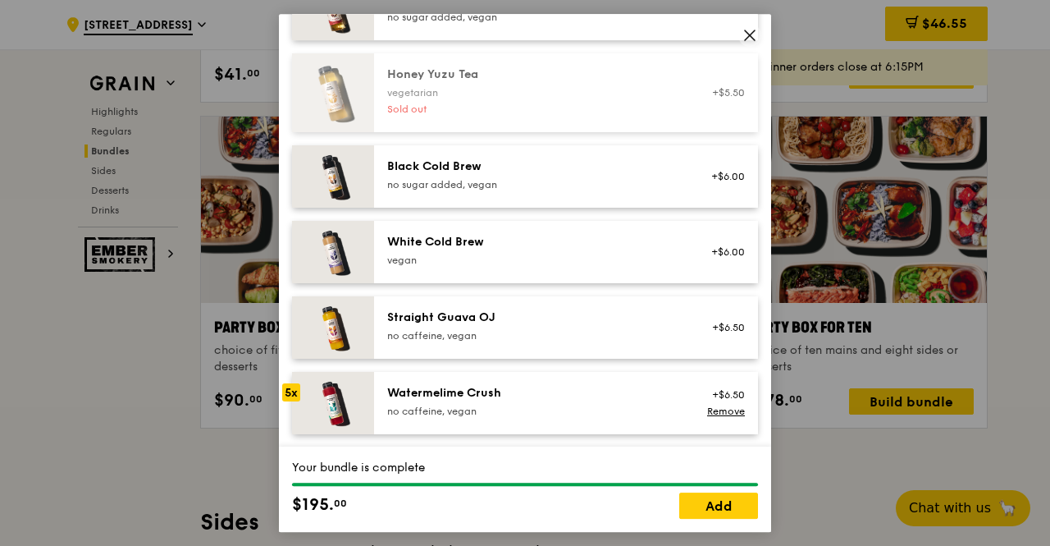
click at [448, 407] on div "no caffeine, vegan" at bounding box center [534, 410] width 295 height 13
click at [712, 503] on link "Add" at bounding box center [718, 505] width 79 height 26
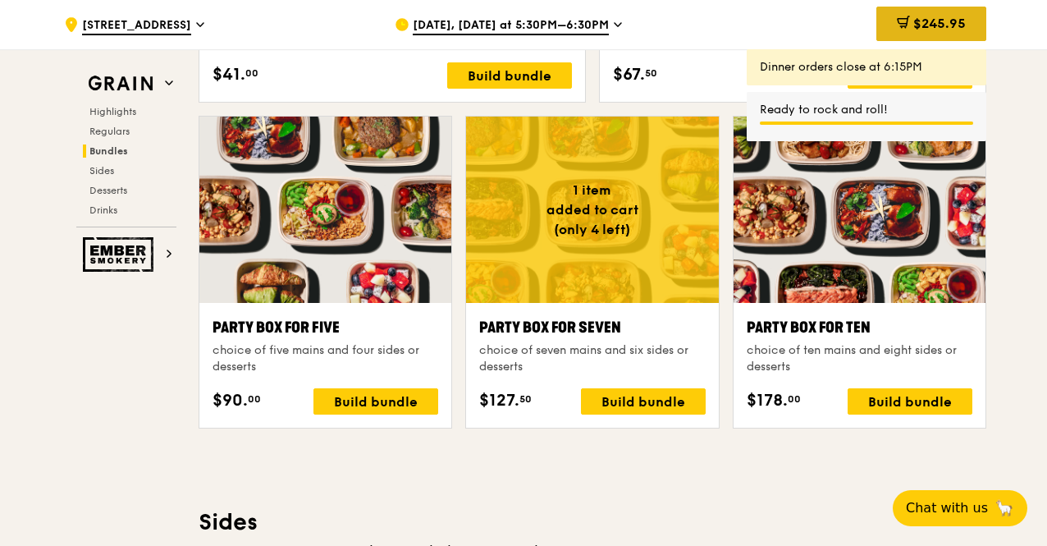
click at [948, 17] on span "$245.95" at bounding box center [939, 24] width 53 height 16
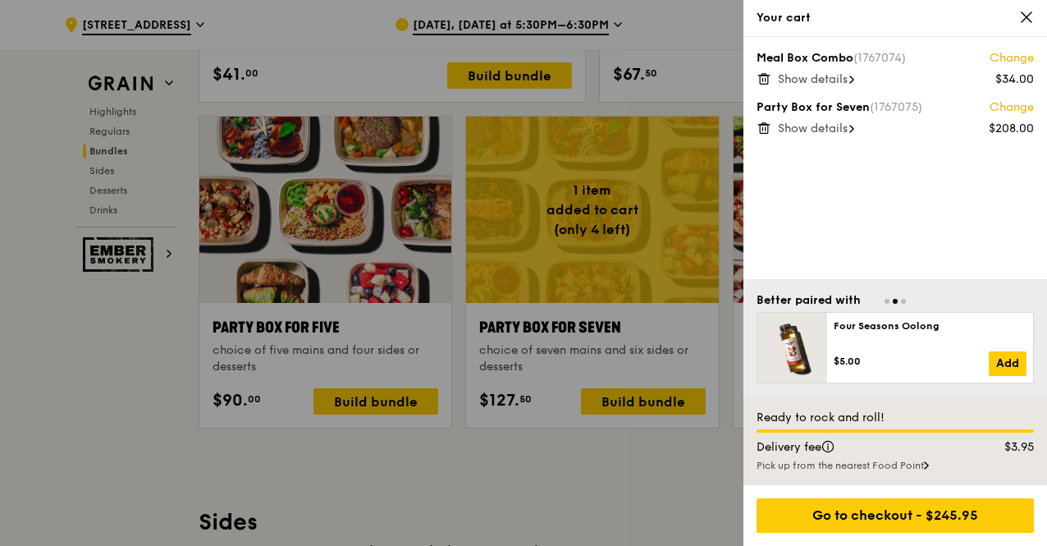
click at [763, 77] on icon at bounding box center [763, 78] width 15 height 15
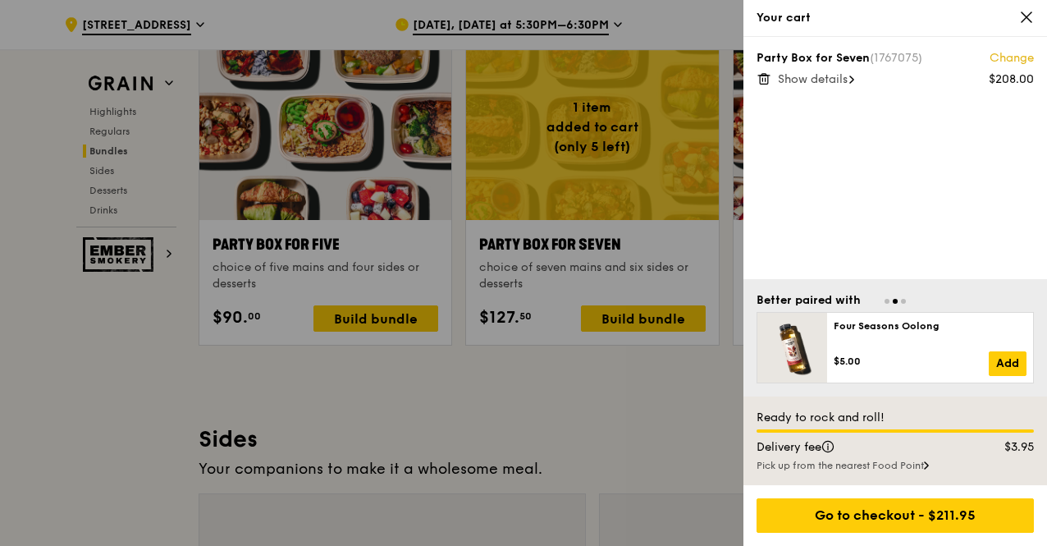
scroll to position [3392, 0]
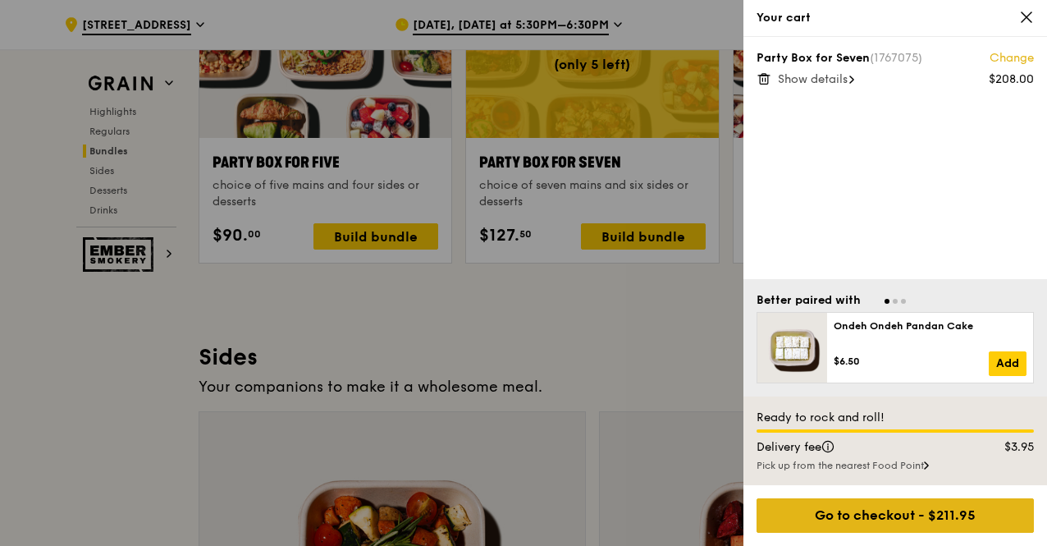
click at [916, 517] on div "Go to checkout - $211.95" at bounding box center [894, 515] width 277 height 34
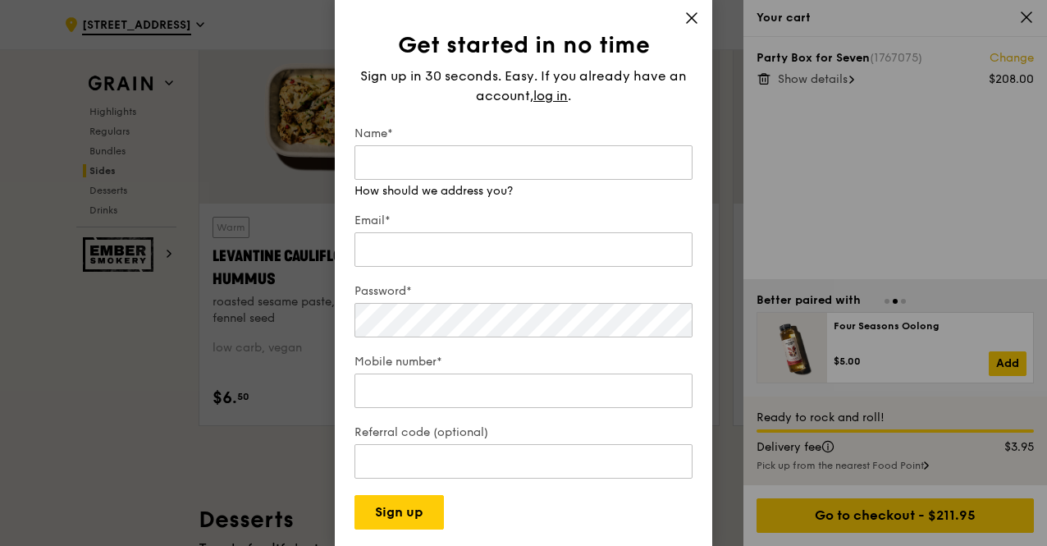
scroll to position [4295, 0]
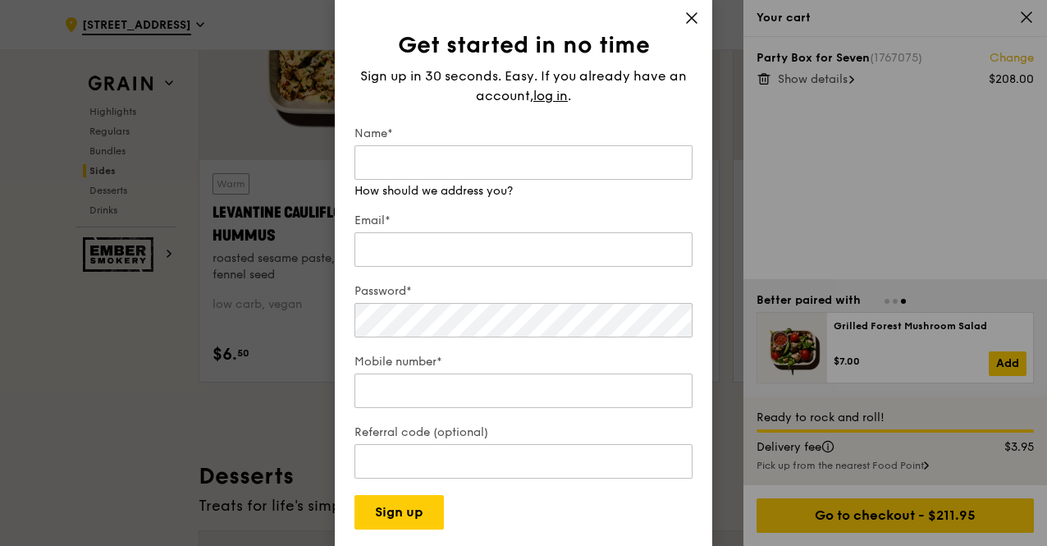
click at [696, 23] on icon at bounding box center [691, 18] width 15 height 15
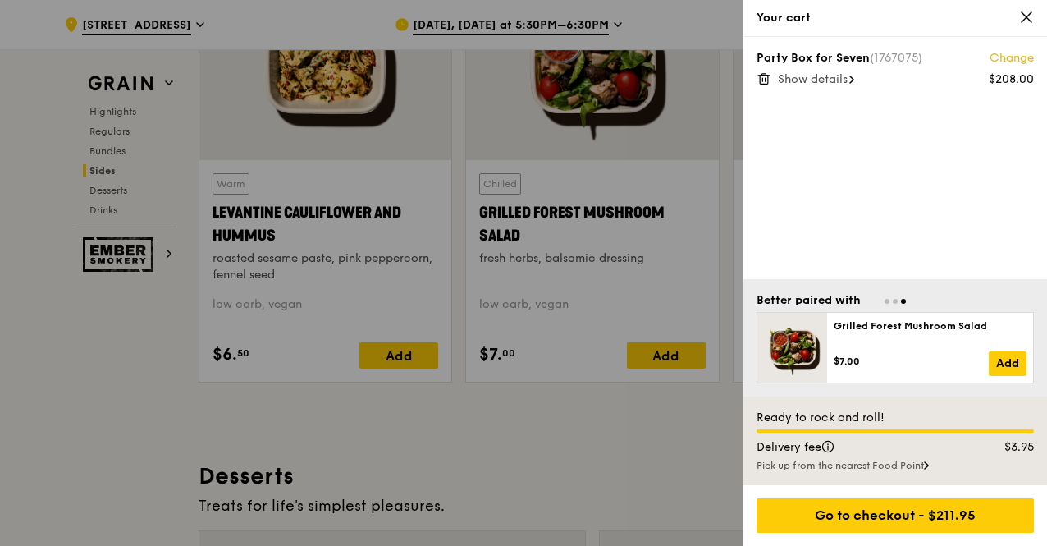
click at [1033, 17] on icon at bounding box center [1026, 17] width 15 height 15
